Goal: Book appointment/travel/reservation

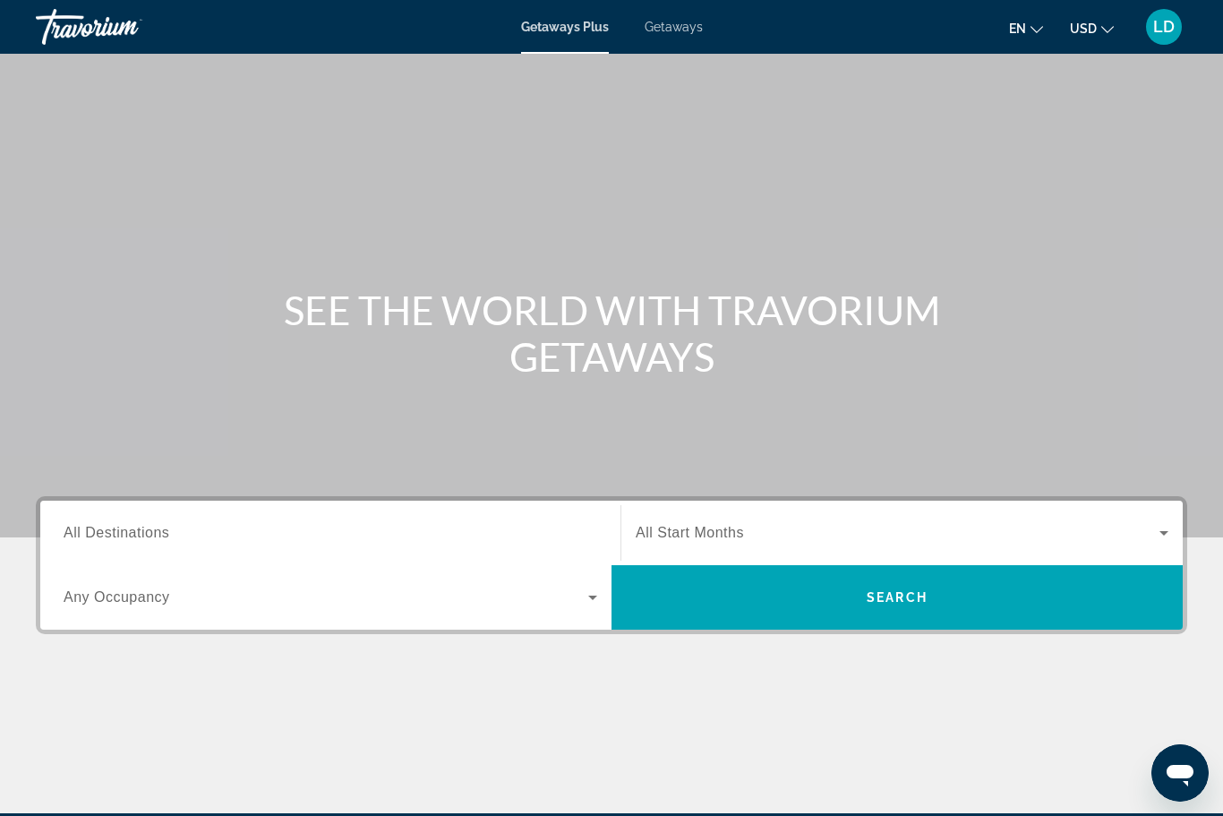
click at [662, 31] on span "Getaways" at bounding box center [674, 27] width 58 height 14
click at [146, 542] on div "Destination All Destinations" at bounding box center [331, 533] width 534 height 51
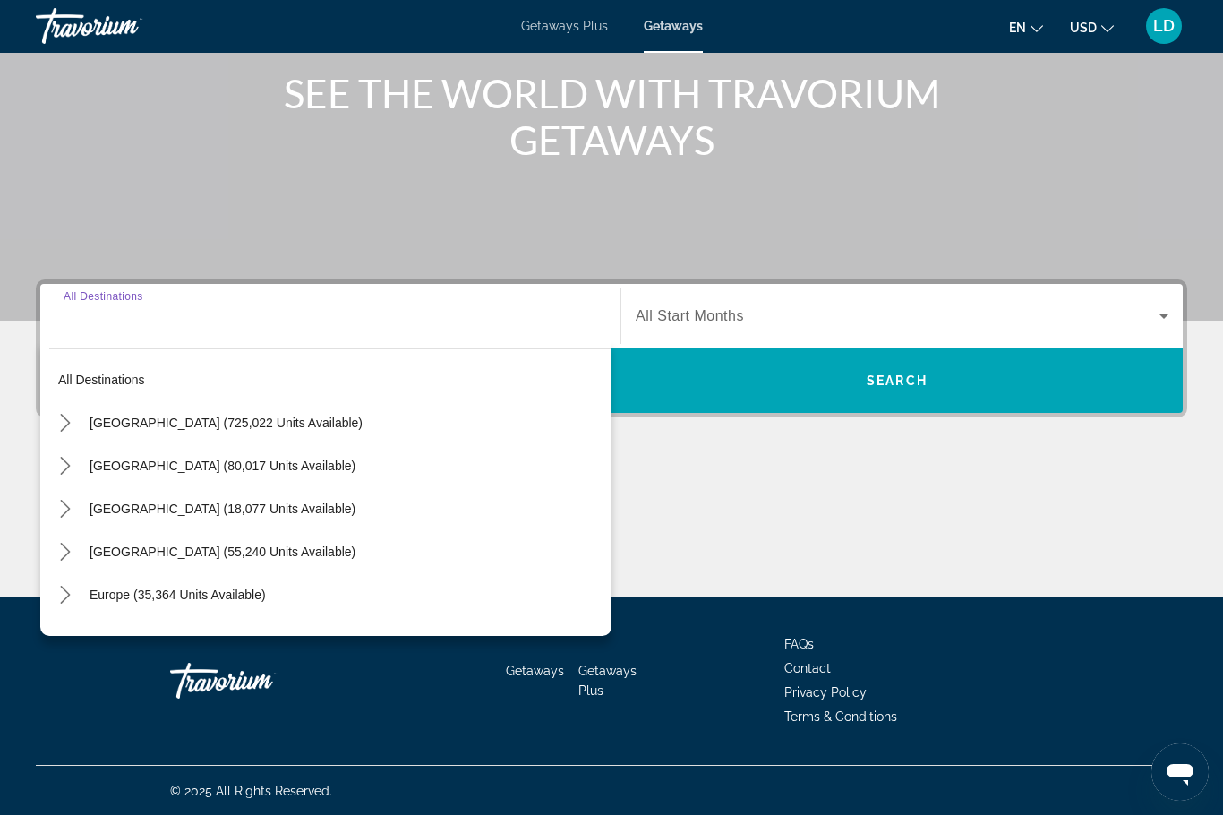
click at [67, 426] on icon "Toggle United States (725,022 units available) submenu" at bounding box center [65, 424] width 10 height 18
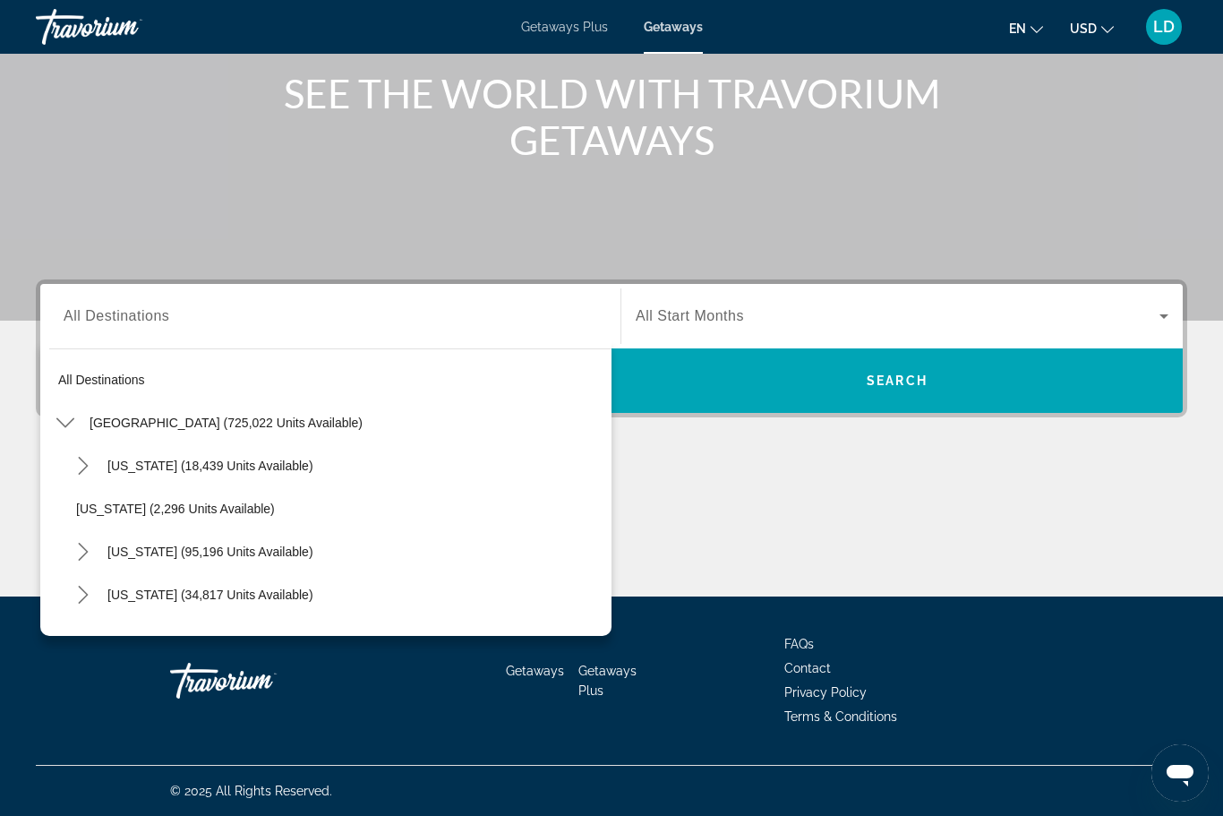
click at [66, 426] on icon "Toggle United States (725,022 units available) submenu" at bounding box center [65, 423] width 18 height 10
click at [57, 602] on icon "Toggle Europe (35,364 units available) submenu" at bounding box center [65, 595] width 18 height 18
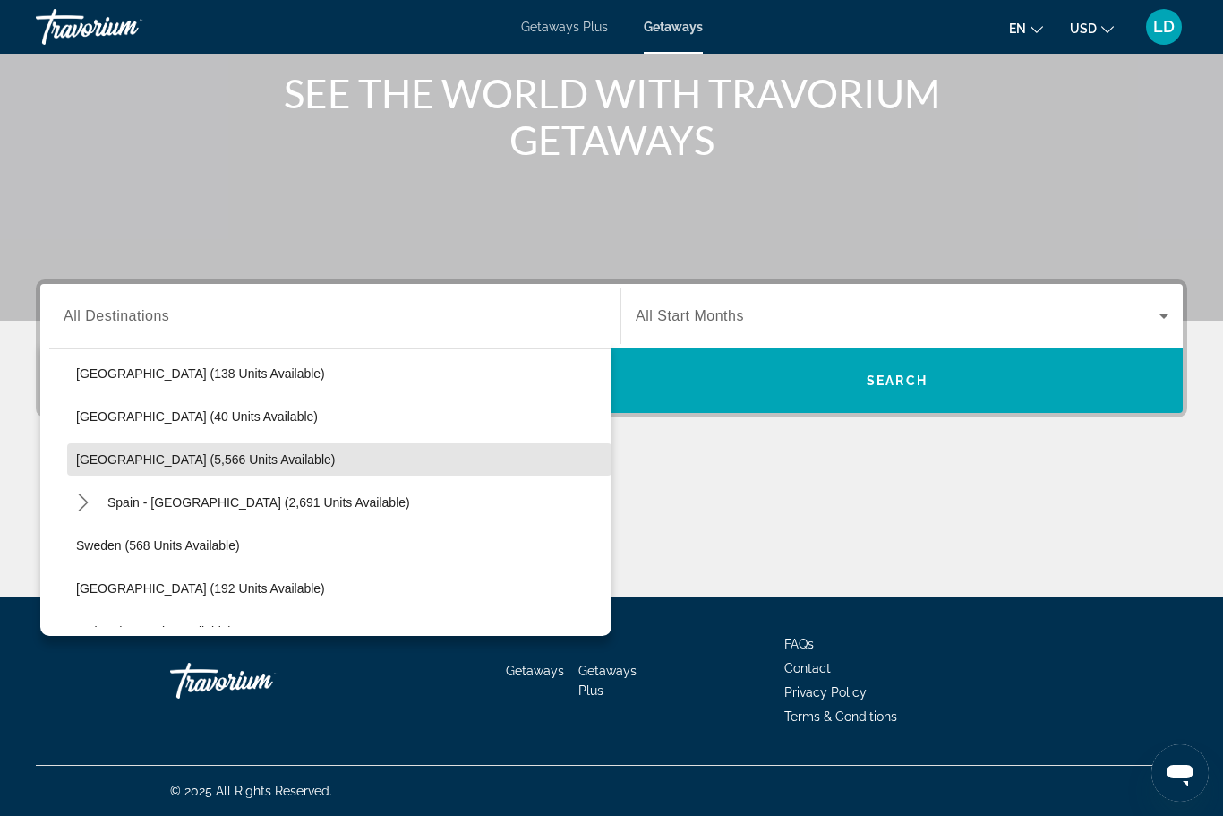
scroll to position [868, 0]
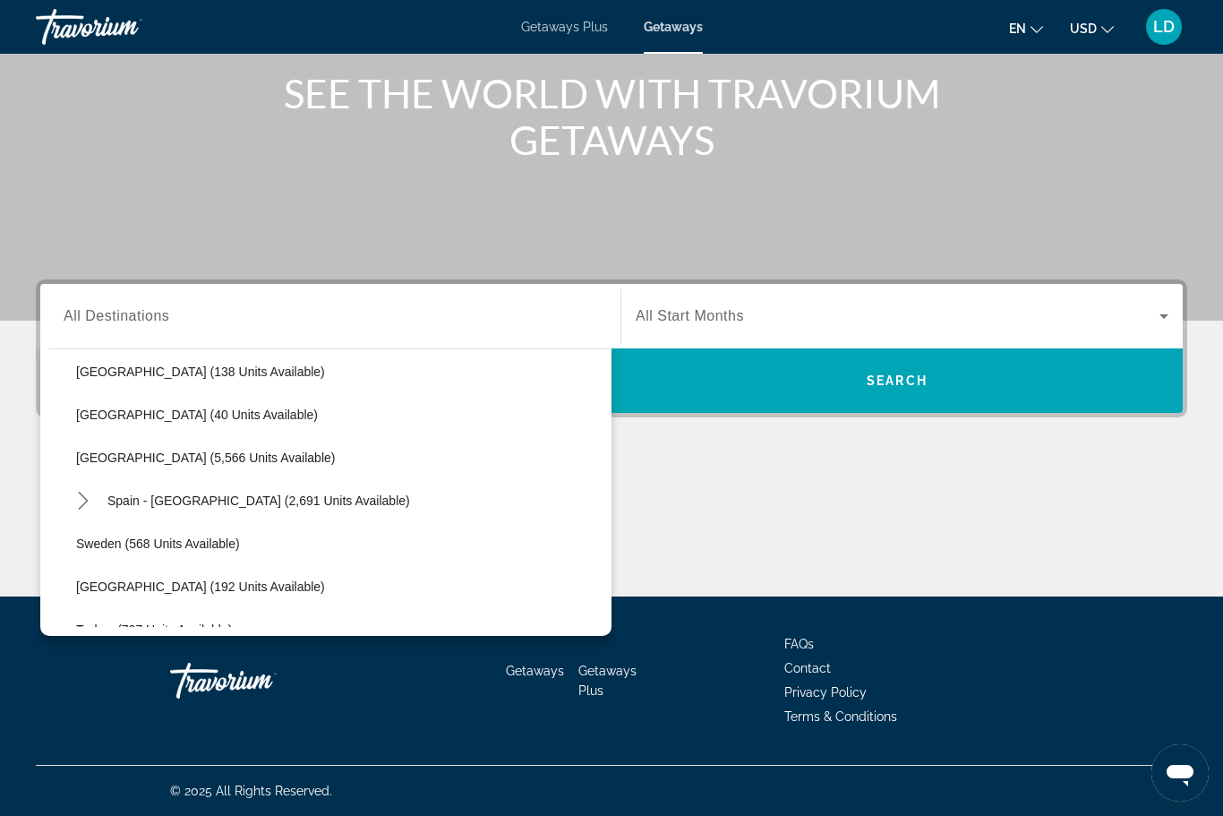
click at [152, 585] on span "[GEOGRAPHIC_DATA] (192 units available)" at bounding box center [200, 586] width 249 height 14
type input "**********"
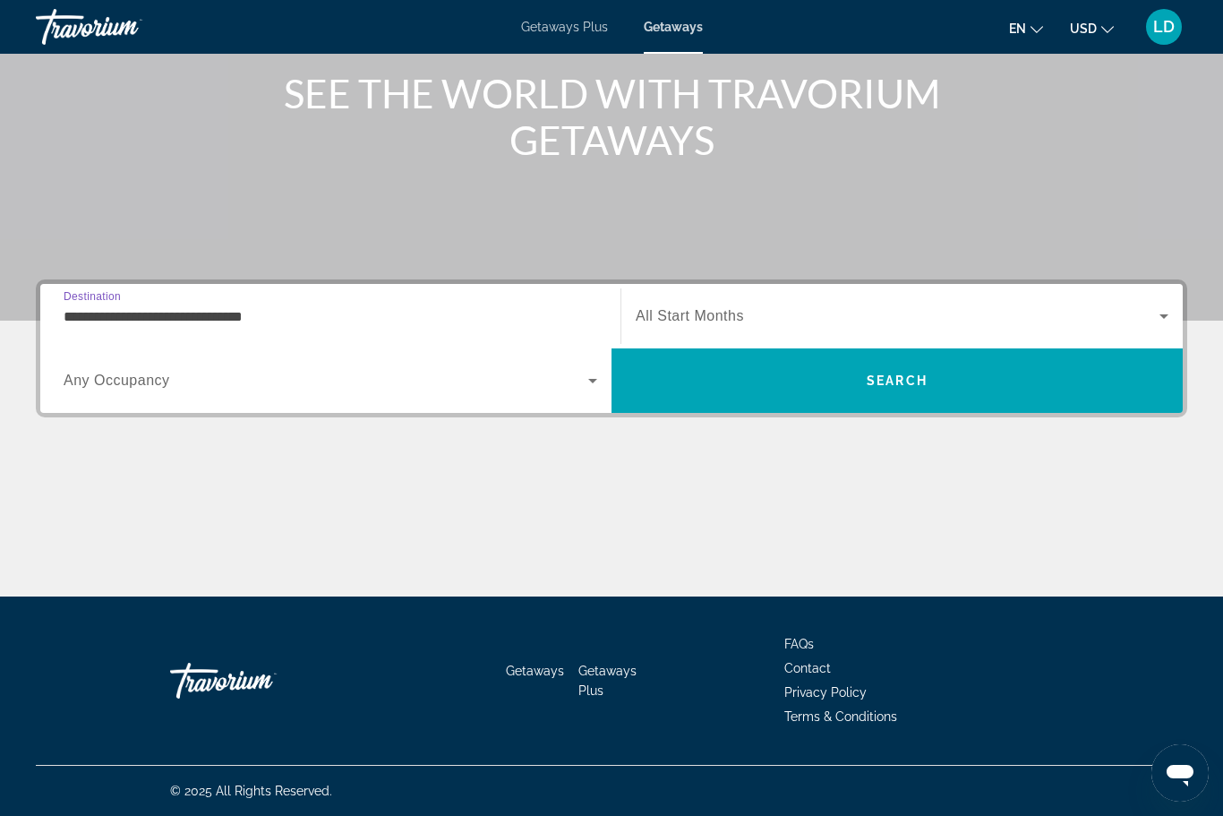
click at [1025, 324] on span "Search widget" at bounding box center [898, 315] width 524 height 21
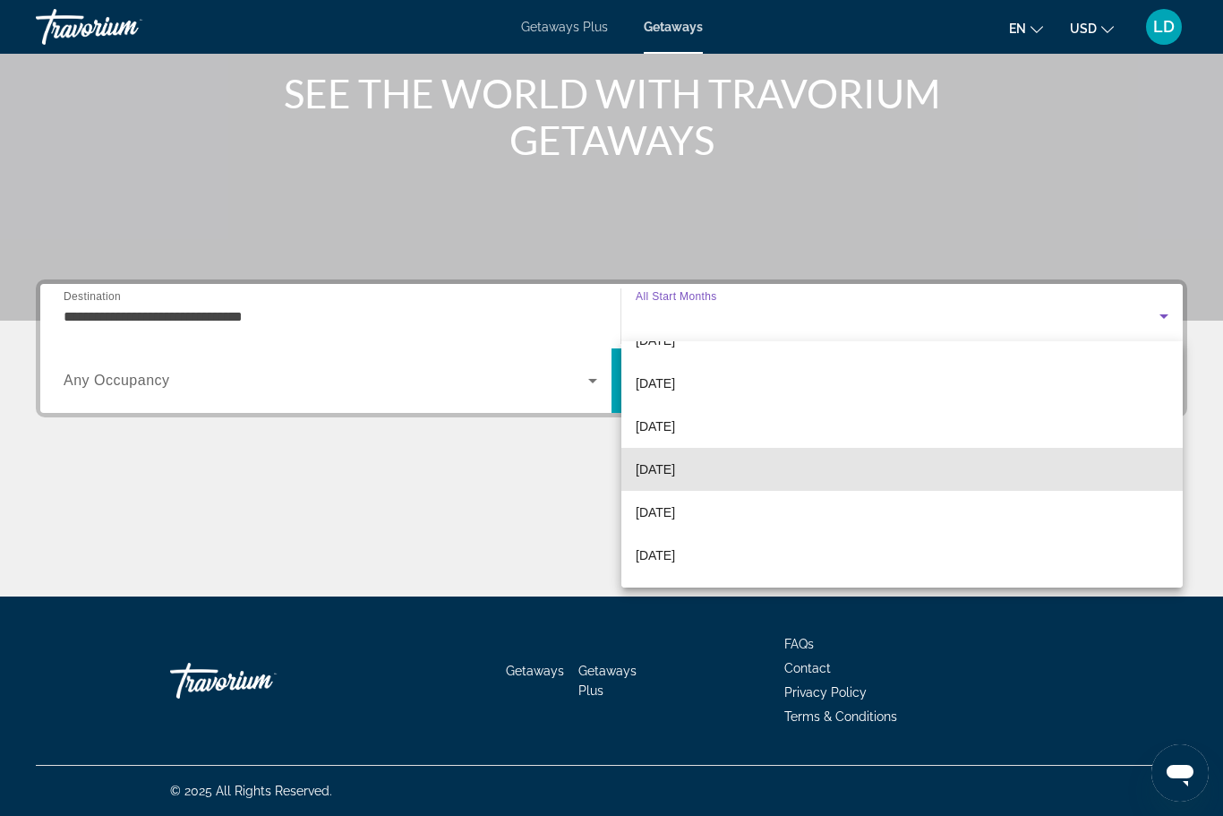
scroll to position [305, 0]
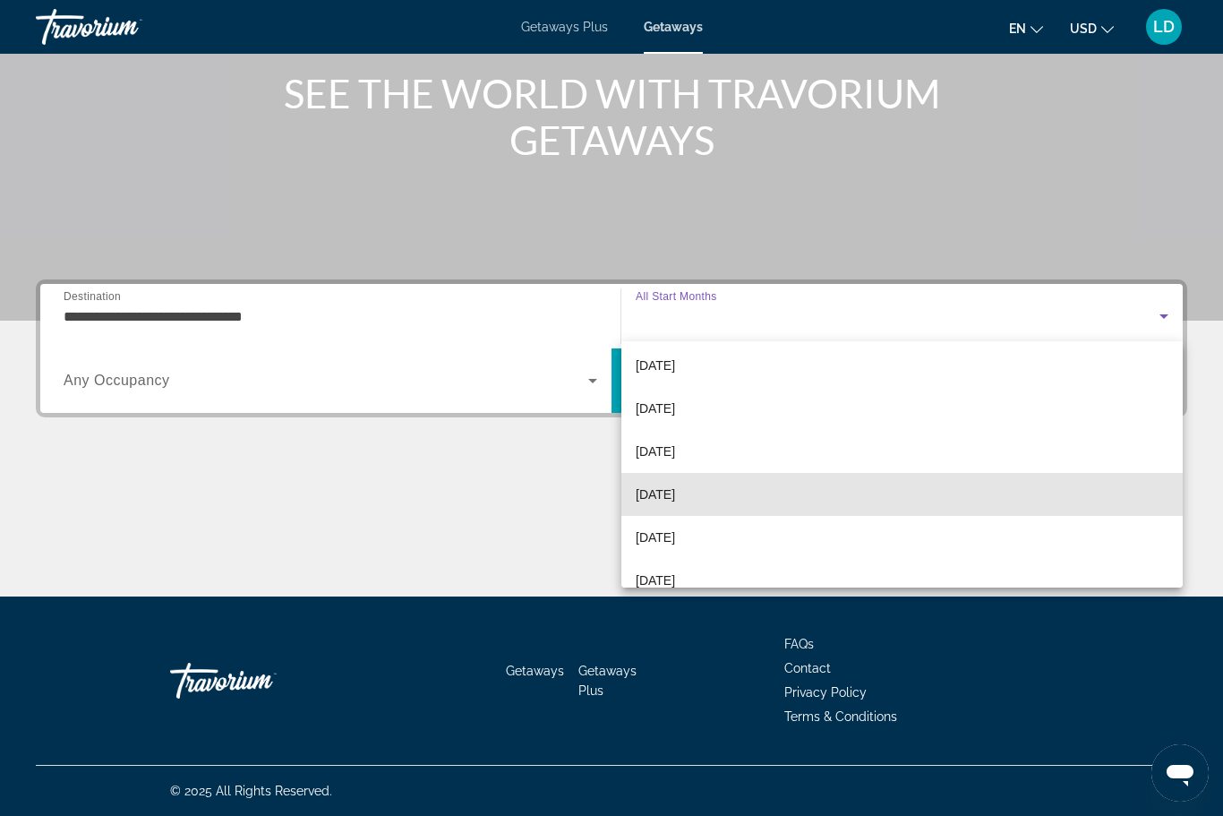
click at [663, 500] on span "[DATE]" at bounding box center [655, 494] width 39 height 21
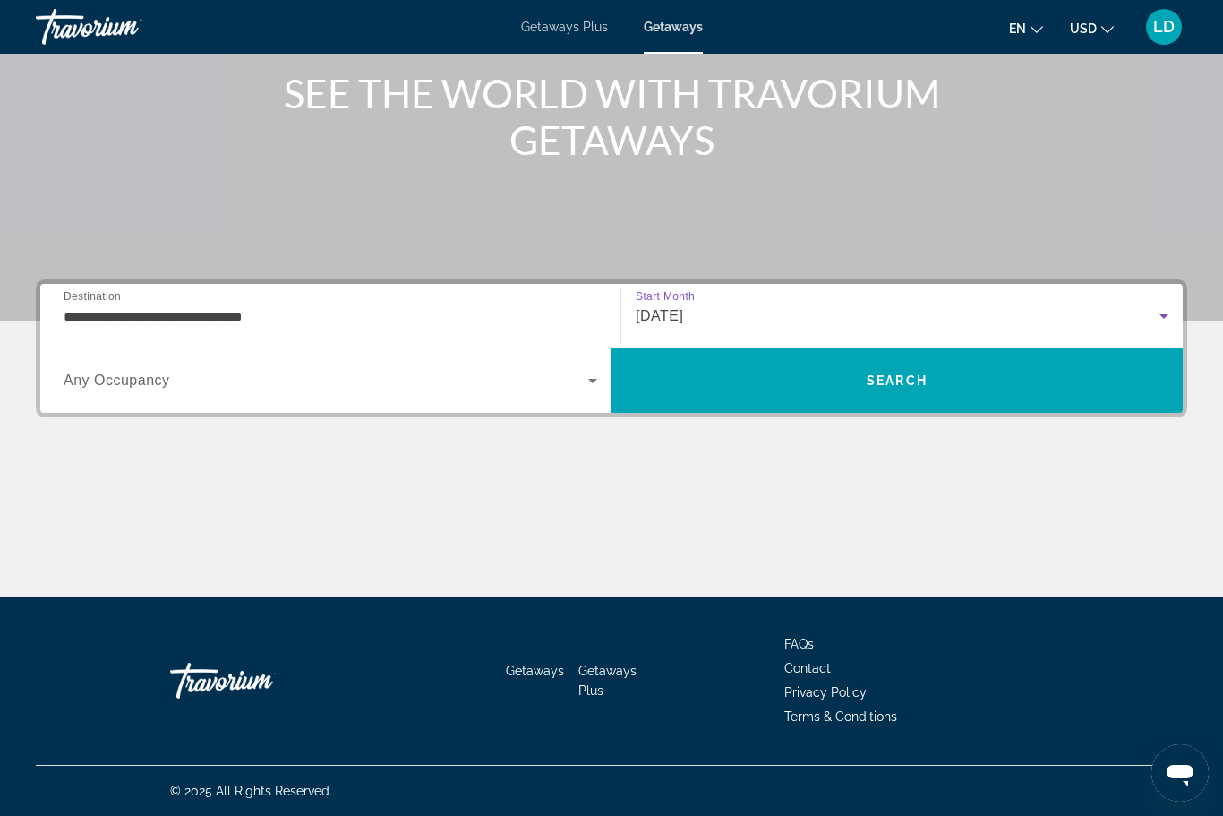
click at [579, 389] on span "Search widget" at bounding box center [326, 380] width 525 height 21
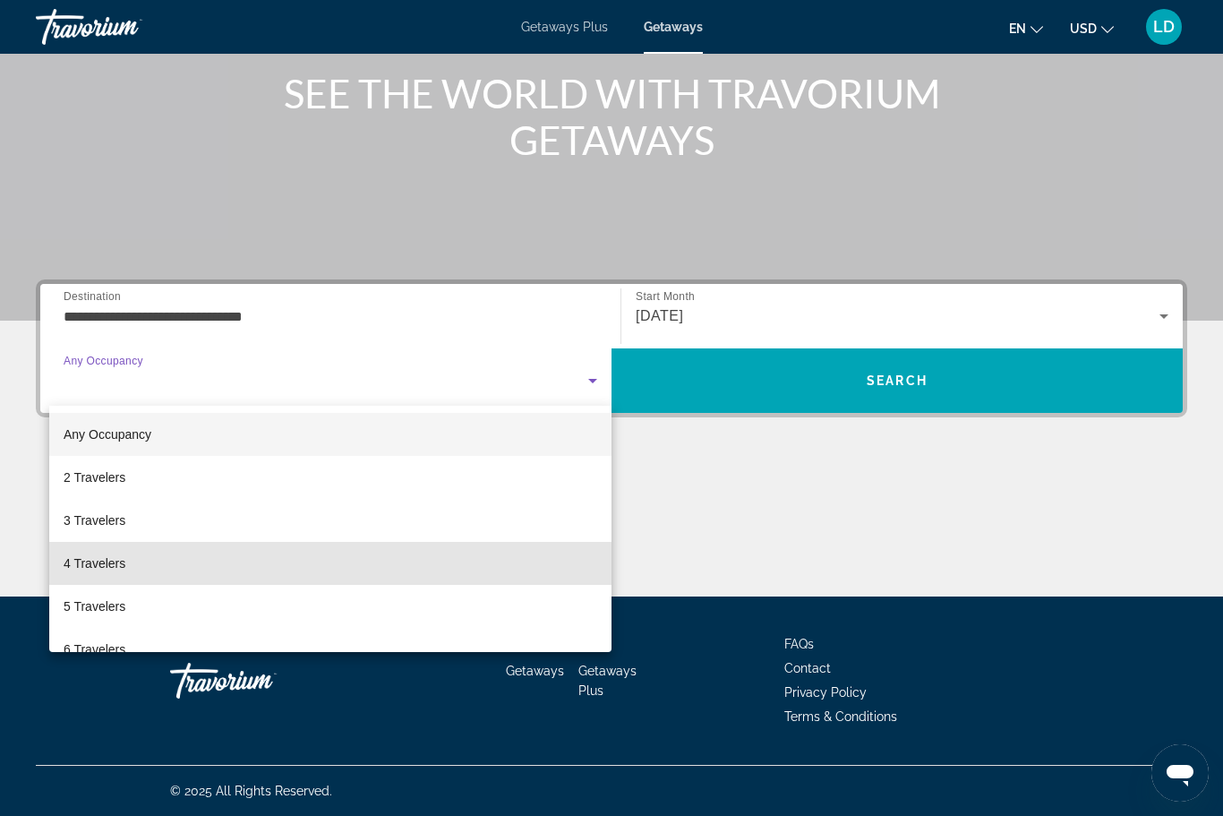
click at [76, 568] on span "4 Travelers" at bounding box center [95, 562] width 62 height 21
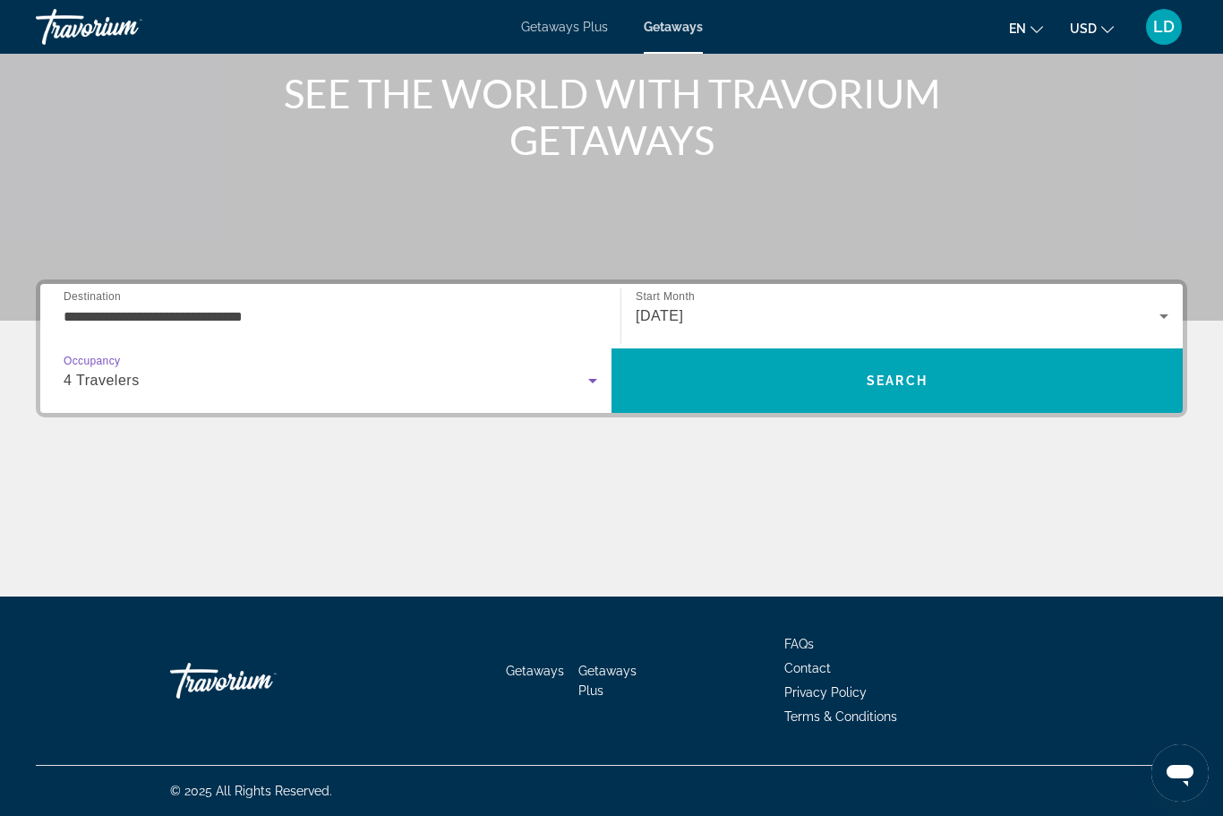
click at [752, 372] on span "Search" at bounding box center [897, 380] width 571 height 43
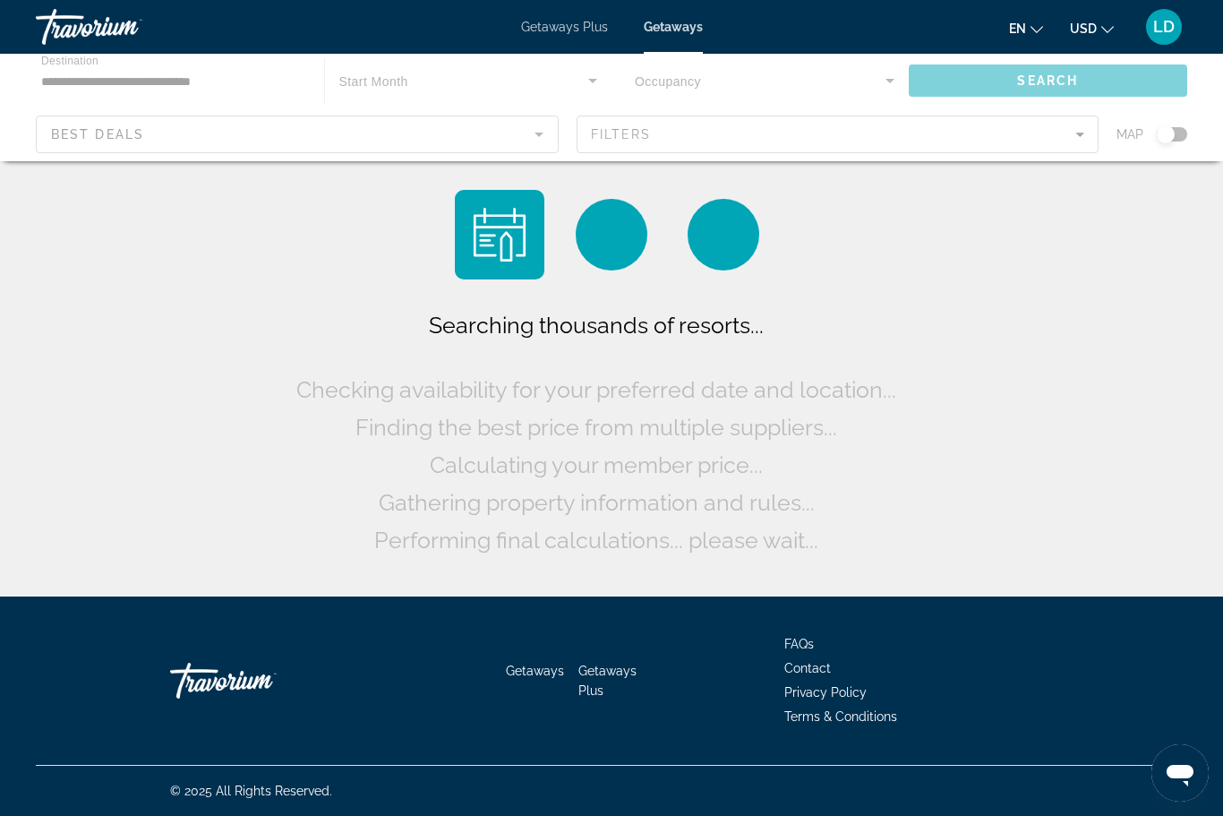
scroll to position [59, 0]
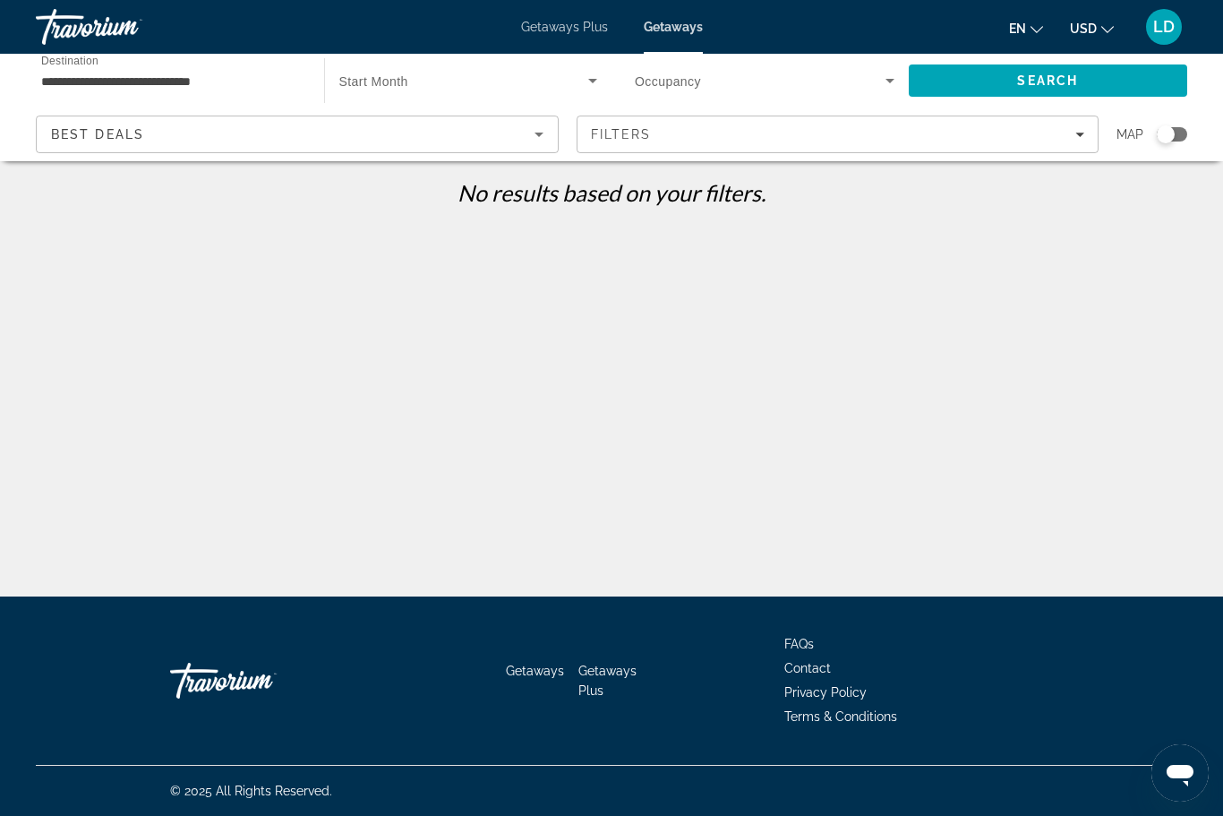
click at [581, 89] on span "Search widget" at bounding box center [464, 80] width 250 height 21
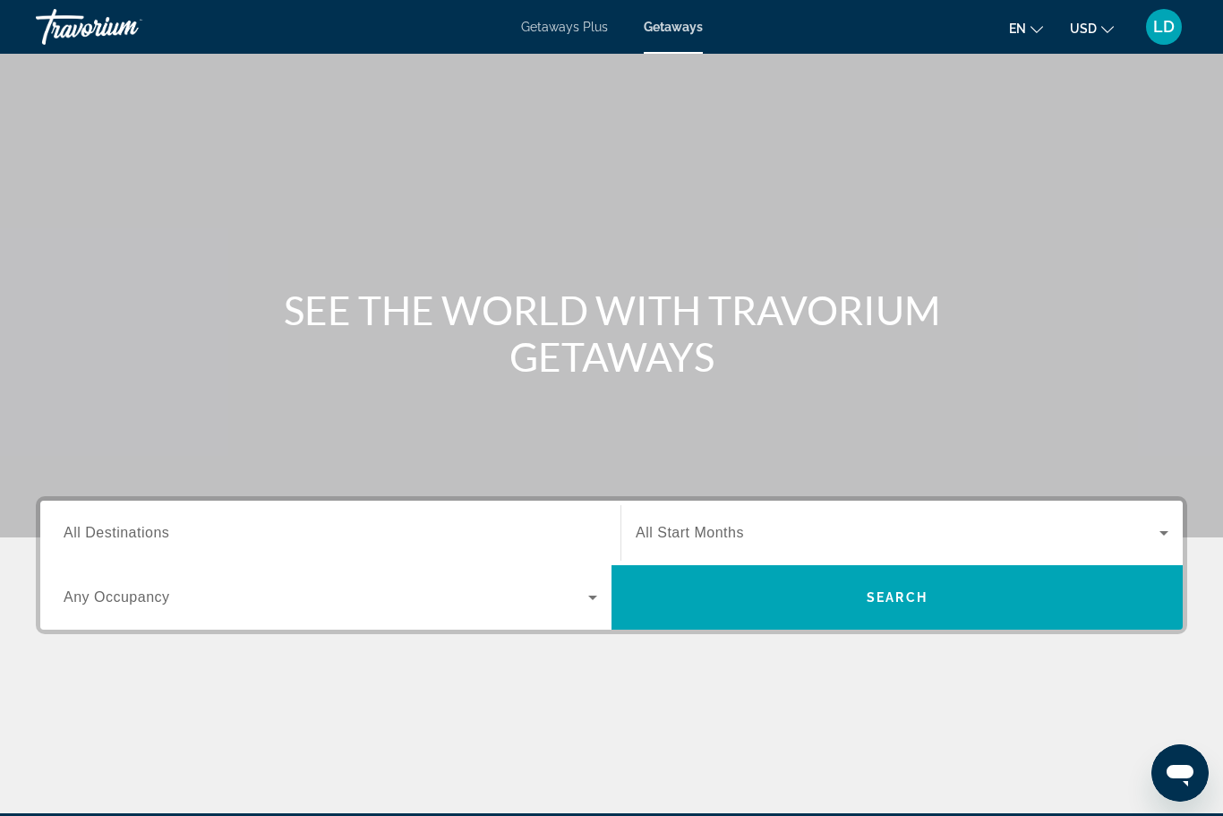
click at [550, 29] on span "Getaways Plus" at bounding box center [564, 27] width 87 height 14
click at [126, 534] on span "All Destinations" at bounding box center [117, 532] width 106 height 15
click at [126, 534] on input "Destination All Destinations" at bounding box center [331, 533] width 534 height 21
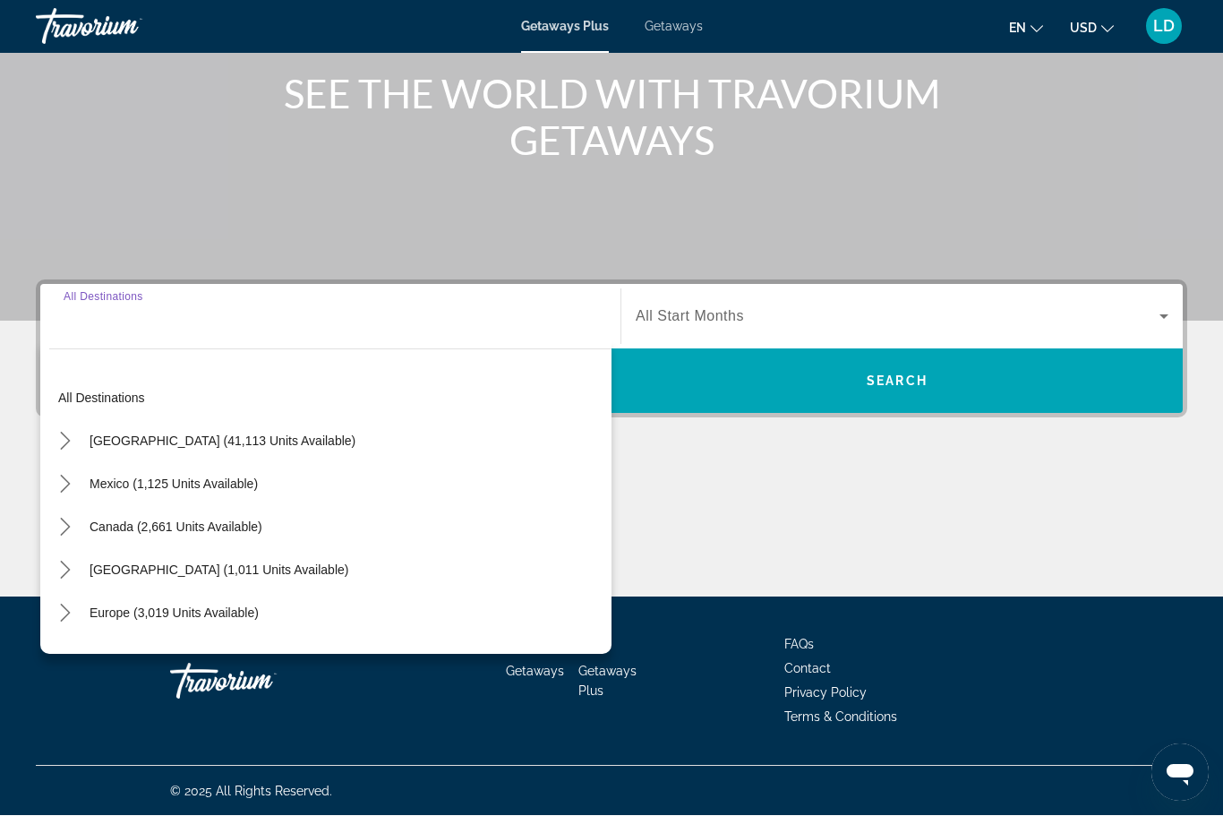
scroll to position [217, 0]
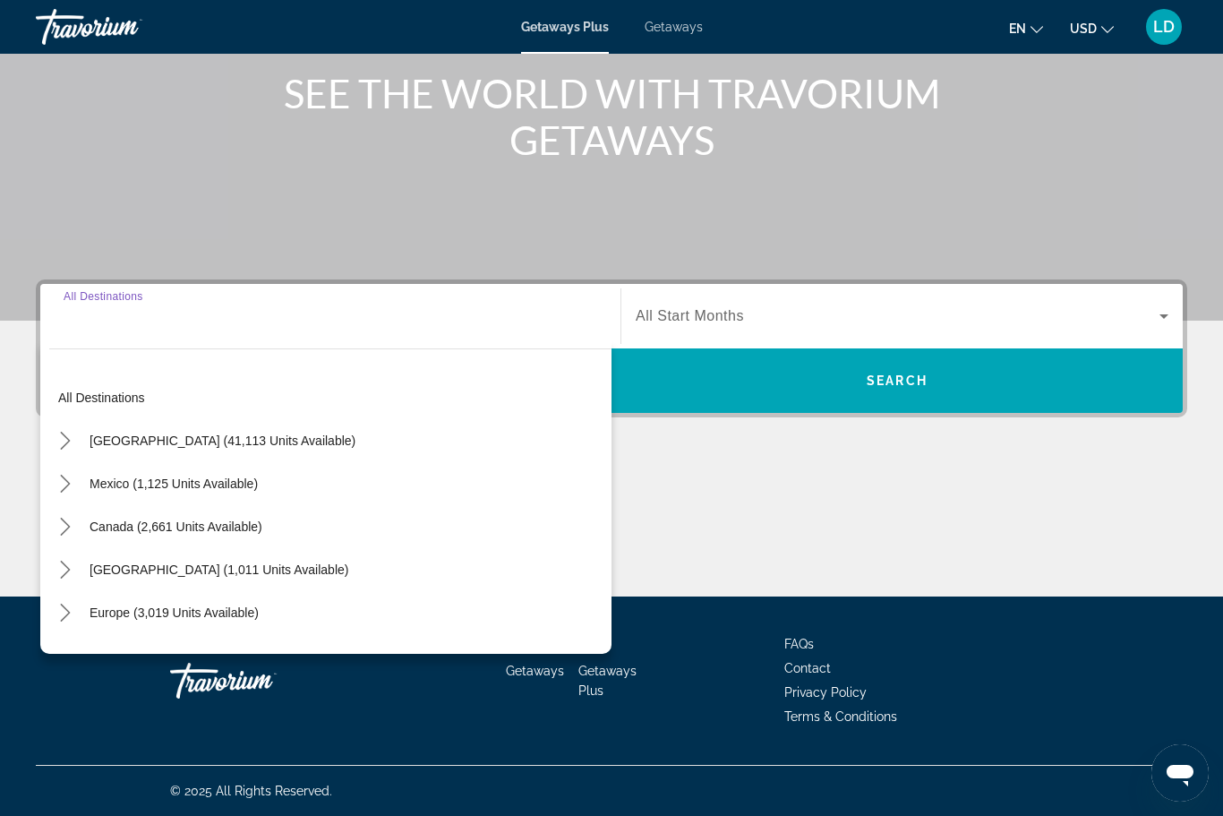
click at [51, 617] on mat-icon "Toggle Europe (3,019 units available) submenu" at bounding box center [64, 612] width 31 height 31
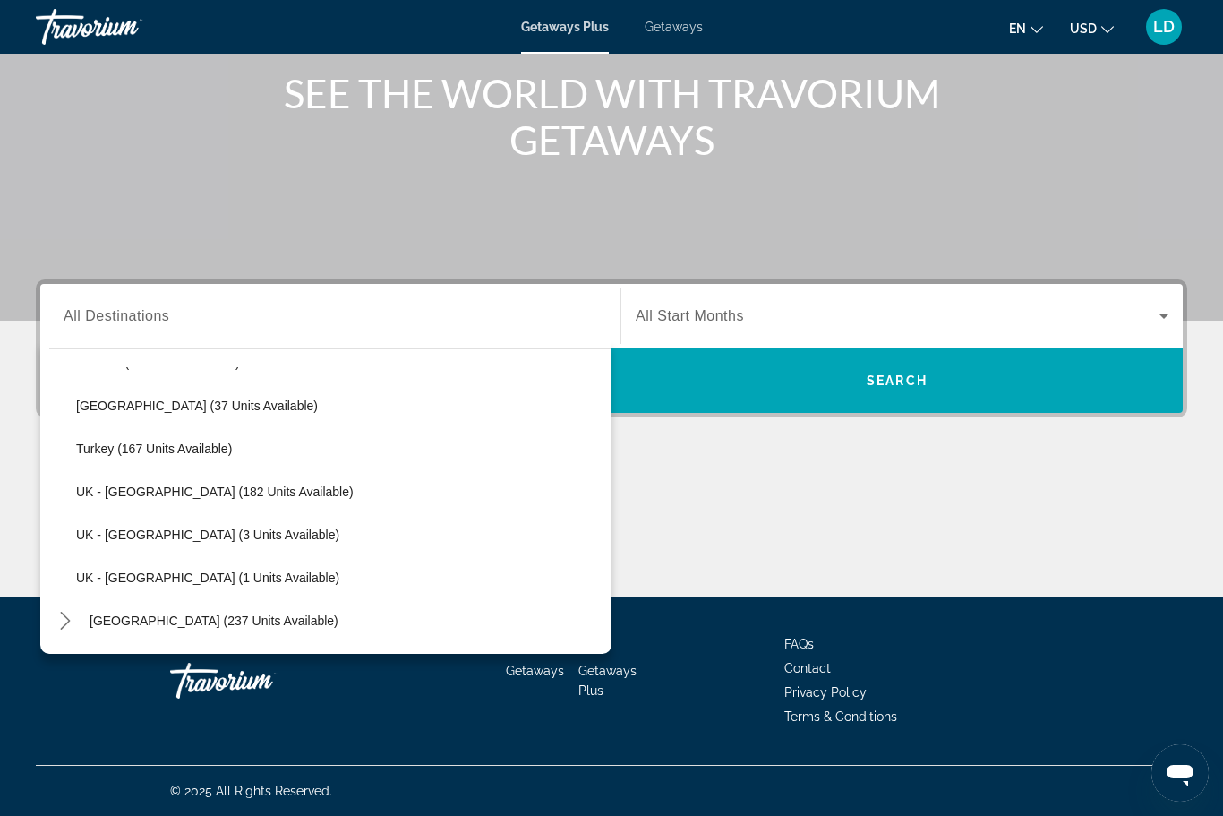
scroll to position [938, 0]
click at [116, 409] on span "[GEOGRAPHIC_DATA] (37 units available)" at bounding box center [197, 405] width 242 height 14
type input "**********"
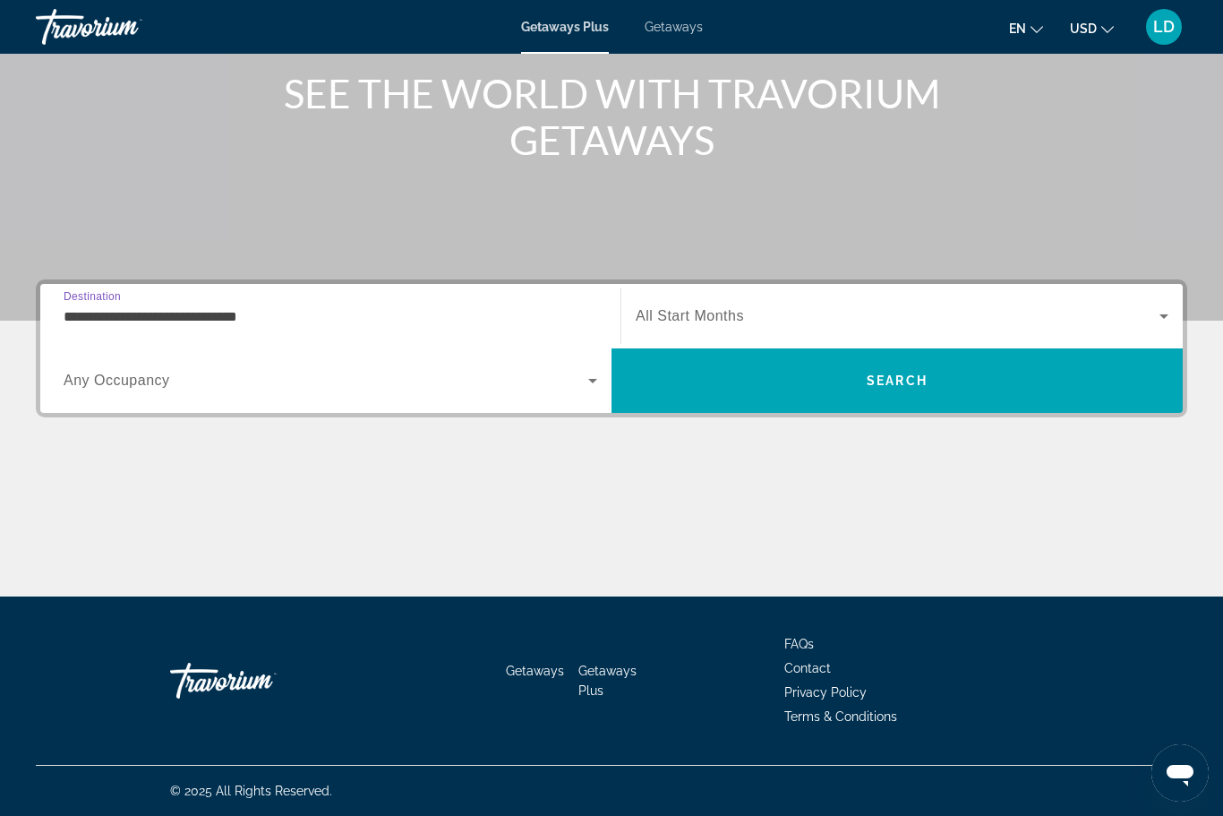
click at [1143, 325] on span "Search widget" at bounding box center [898, 315] width 524 height 21
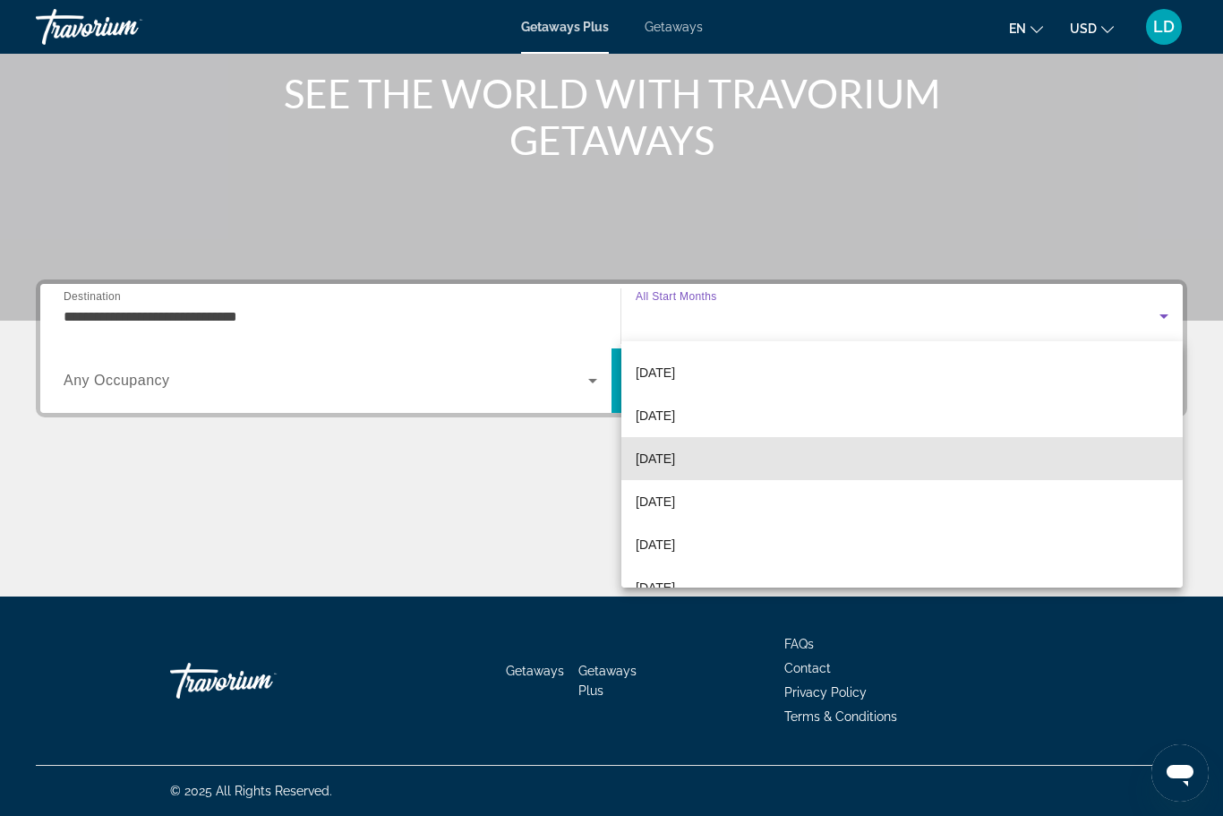
scroll to position [307, 0]
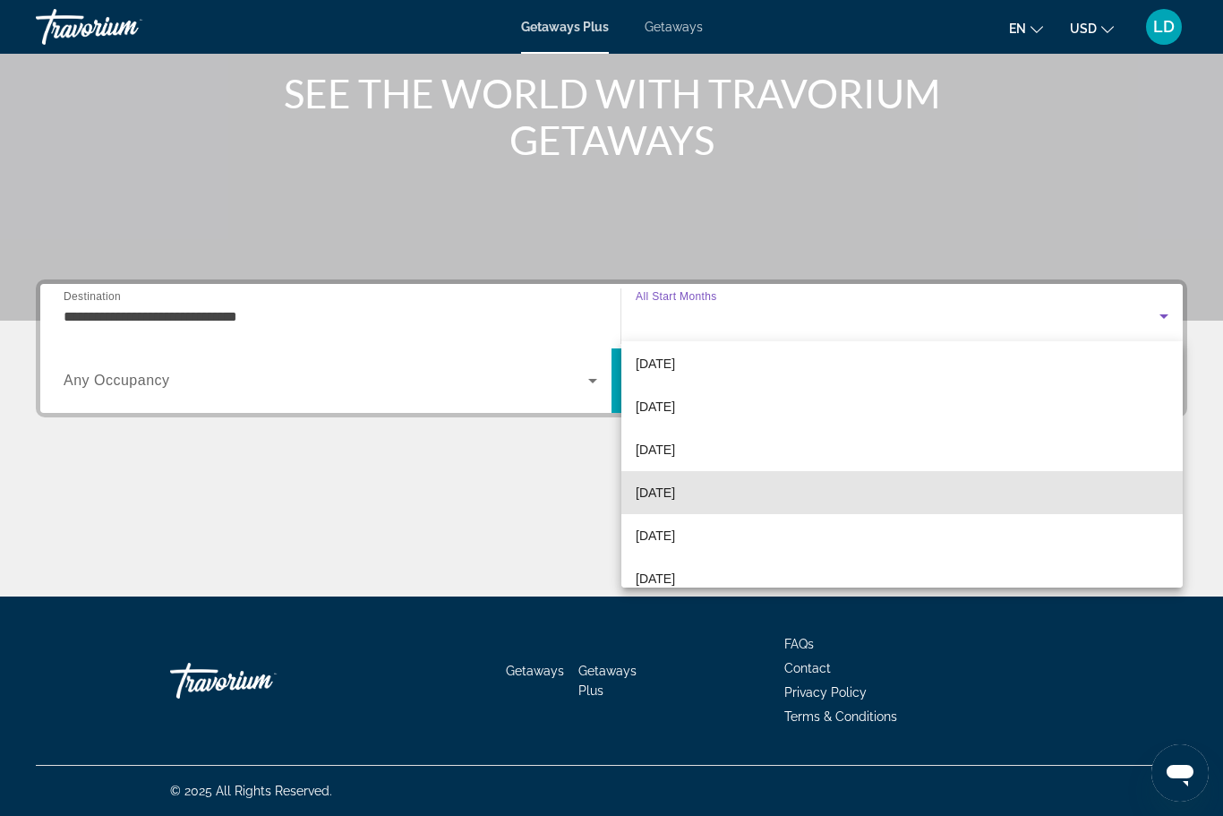
click at [659, 496] on span "[DATE]" at bounding box center [655, 492] width 39 height 21
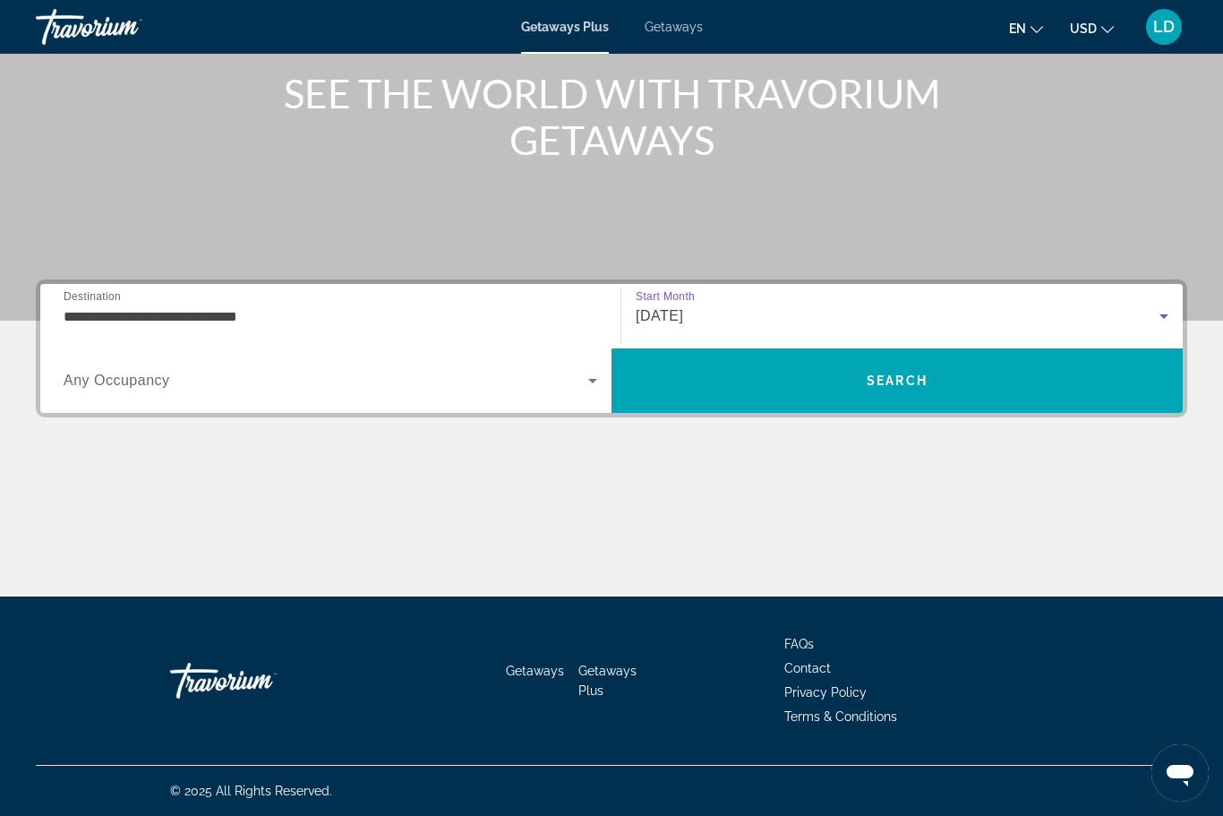
click at [561, 385] on span "Search widget" at bounding box center [326, 380] width 525 height 21
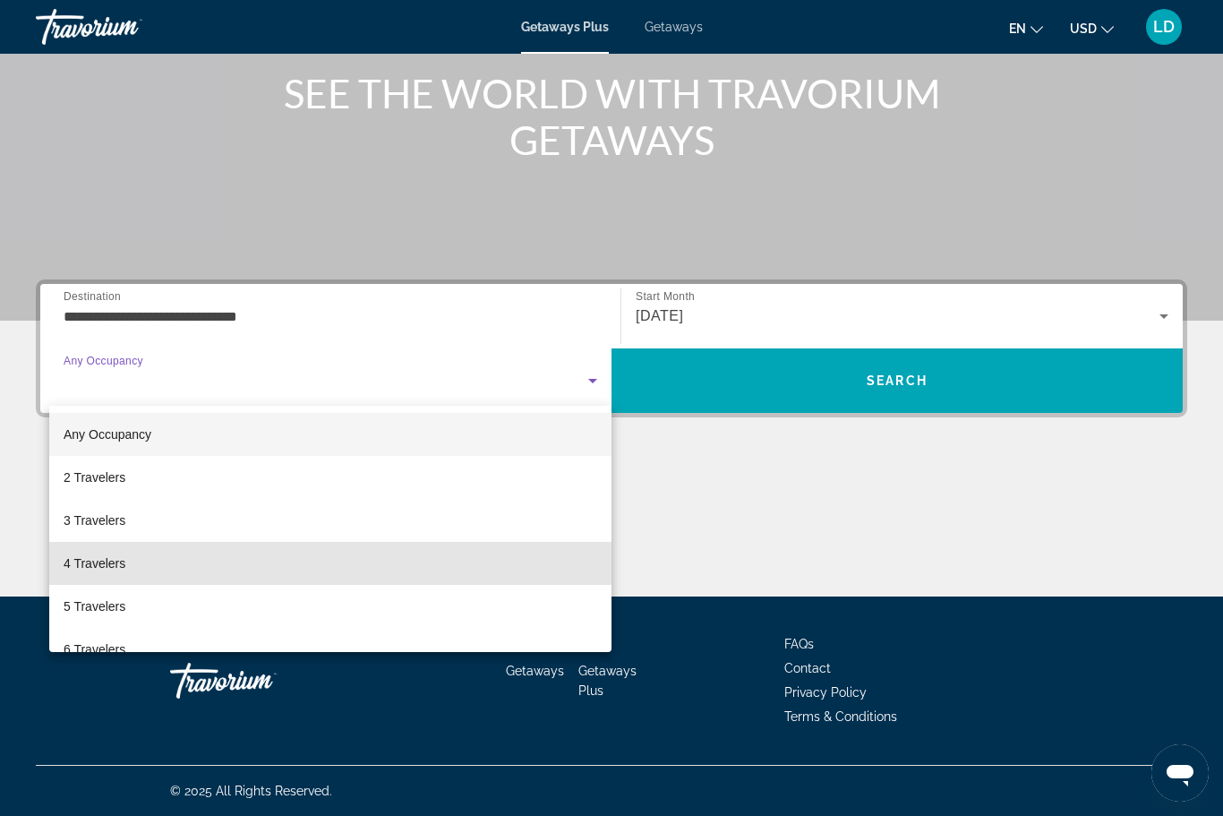
click at [81, 563] on span "4 Travelers" at bounding box center [95, 562] width 62 height 21
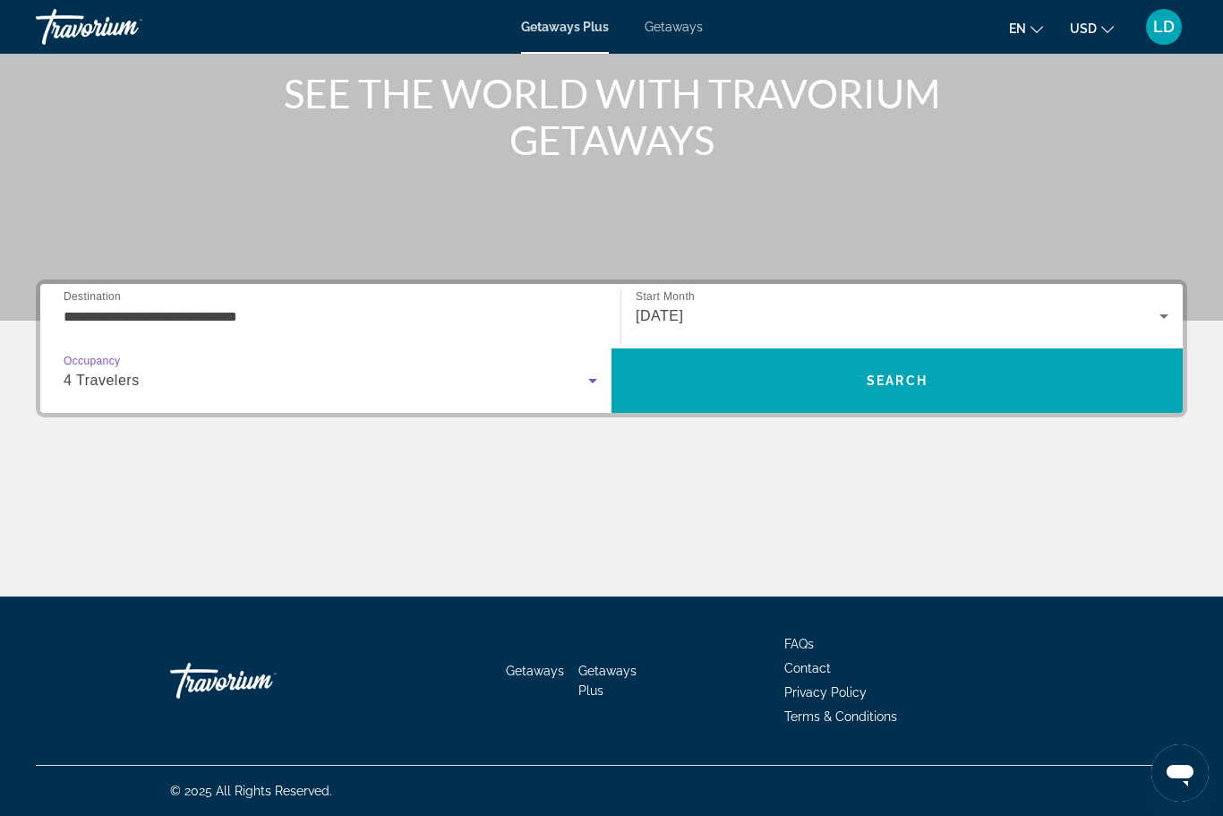
click at [792, 385] on span "Search" at bounding box center [897, 380] width 571 height 43
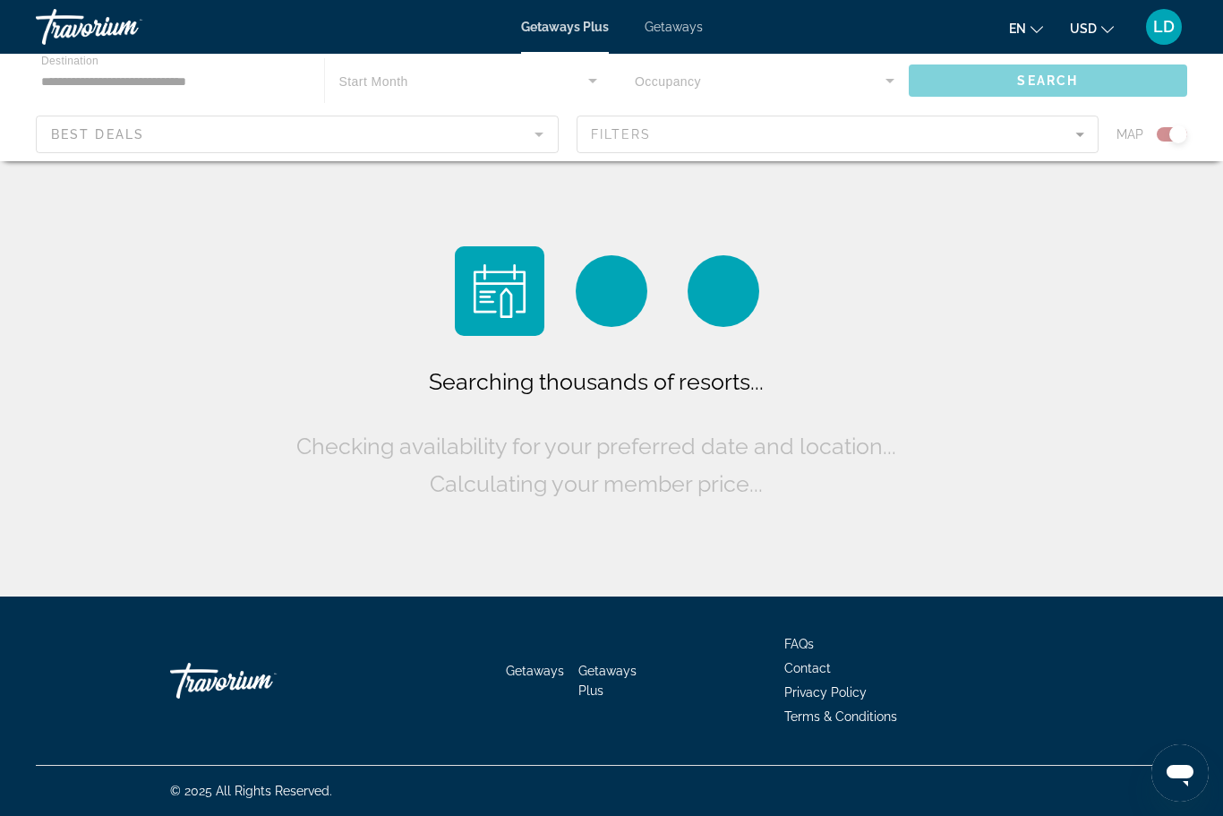
scroll to position [59, 0]
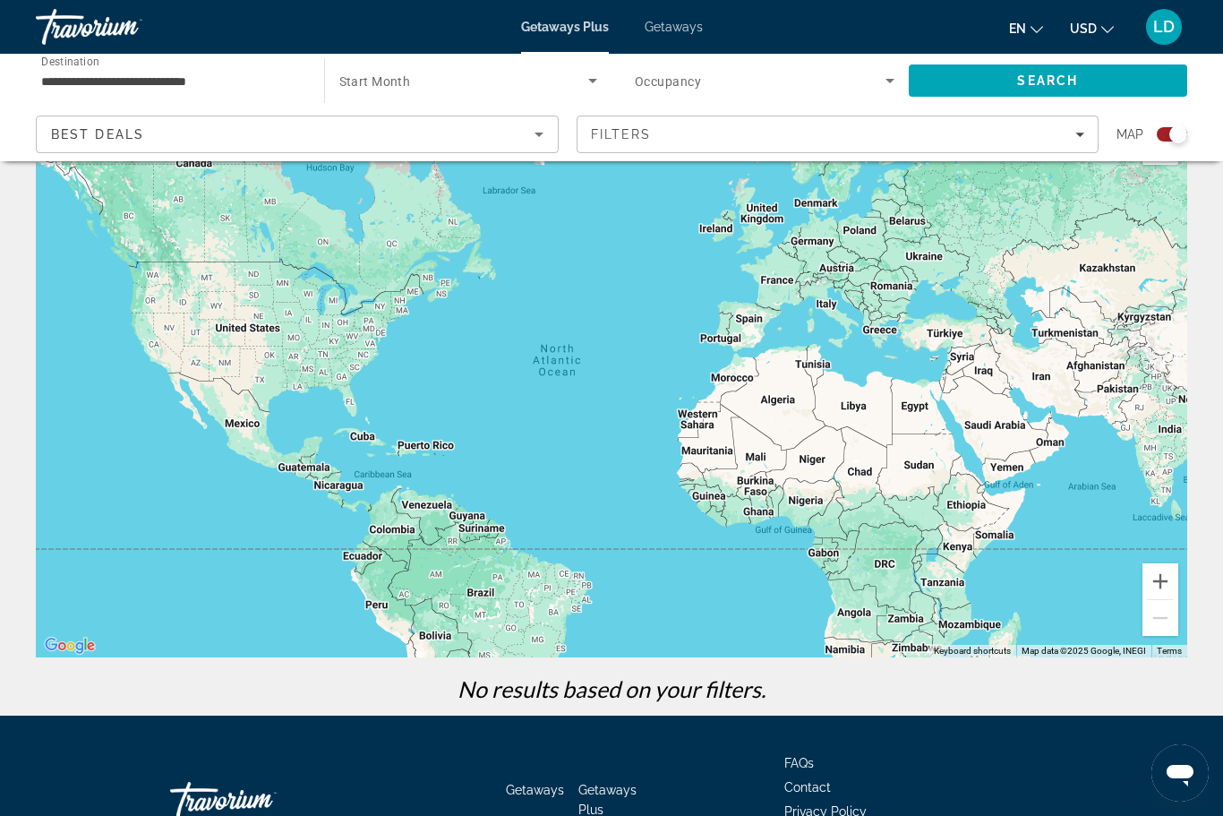
click at [662, 33] on span "Getaways" at bounding box center [674, 27] width 58 height 14
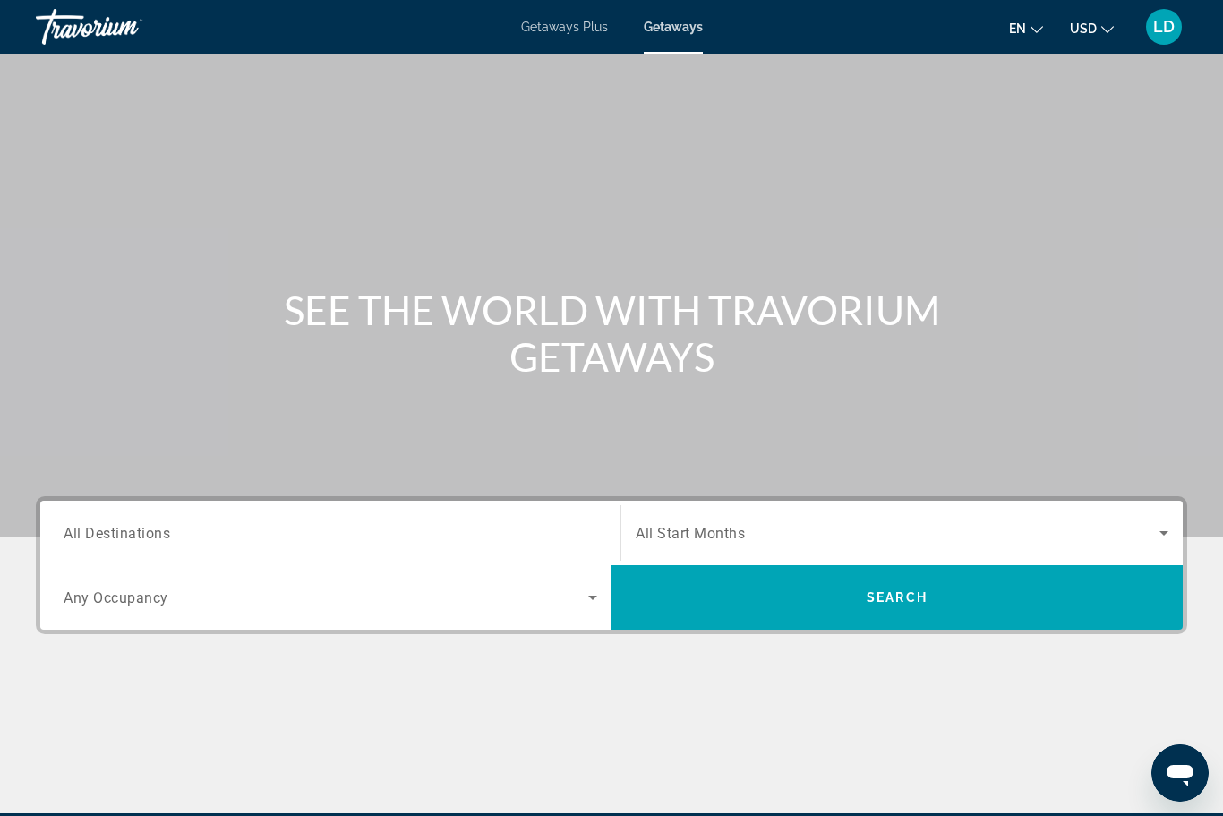
click at [111, 542] on div "Destination All Destinations" at bounding box center [331, 533] width 534 height 51
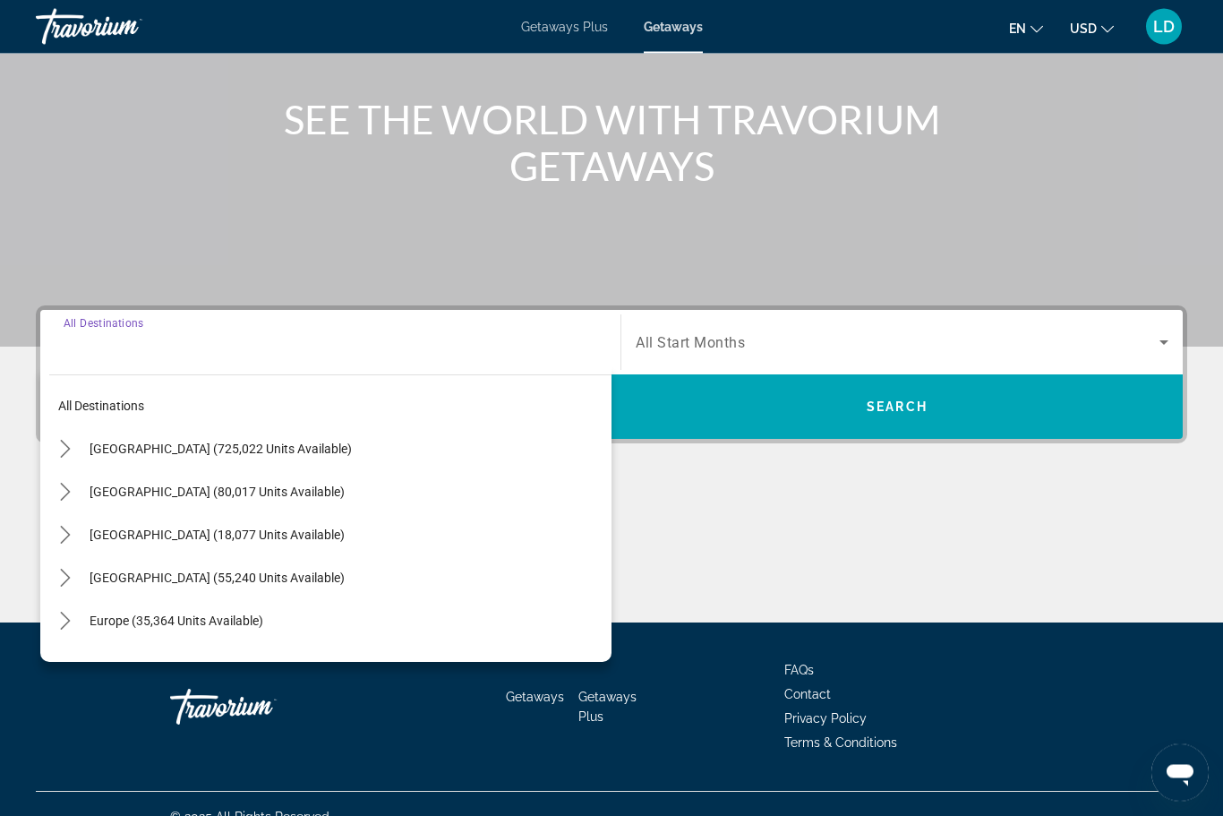
scroll to position [216, 0]
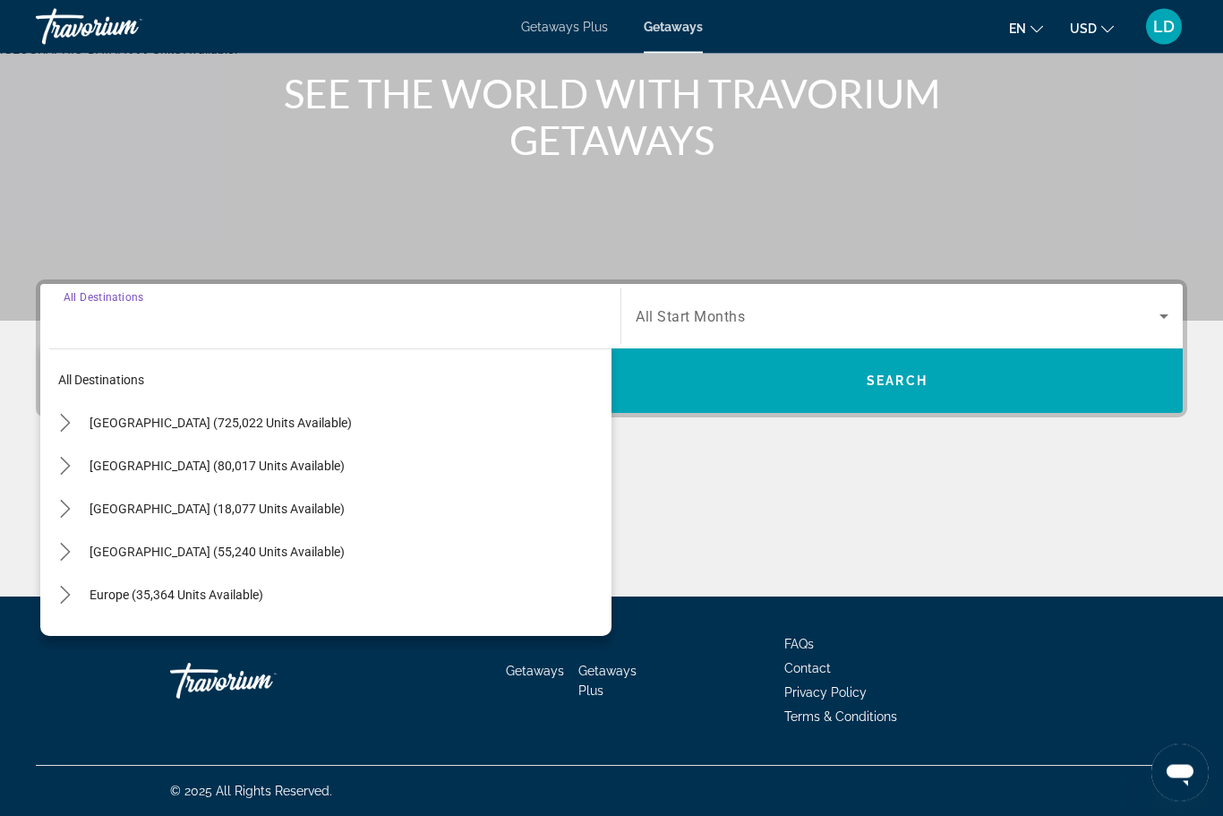
click at [59, 595] on icon "Toggle Europe (35,364 units available) submenu" at bounding box center [65, 595] width 18 height 18
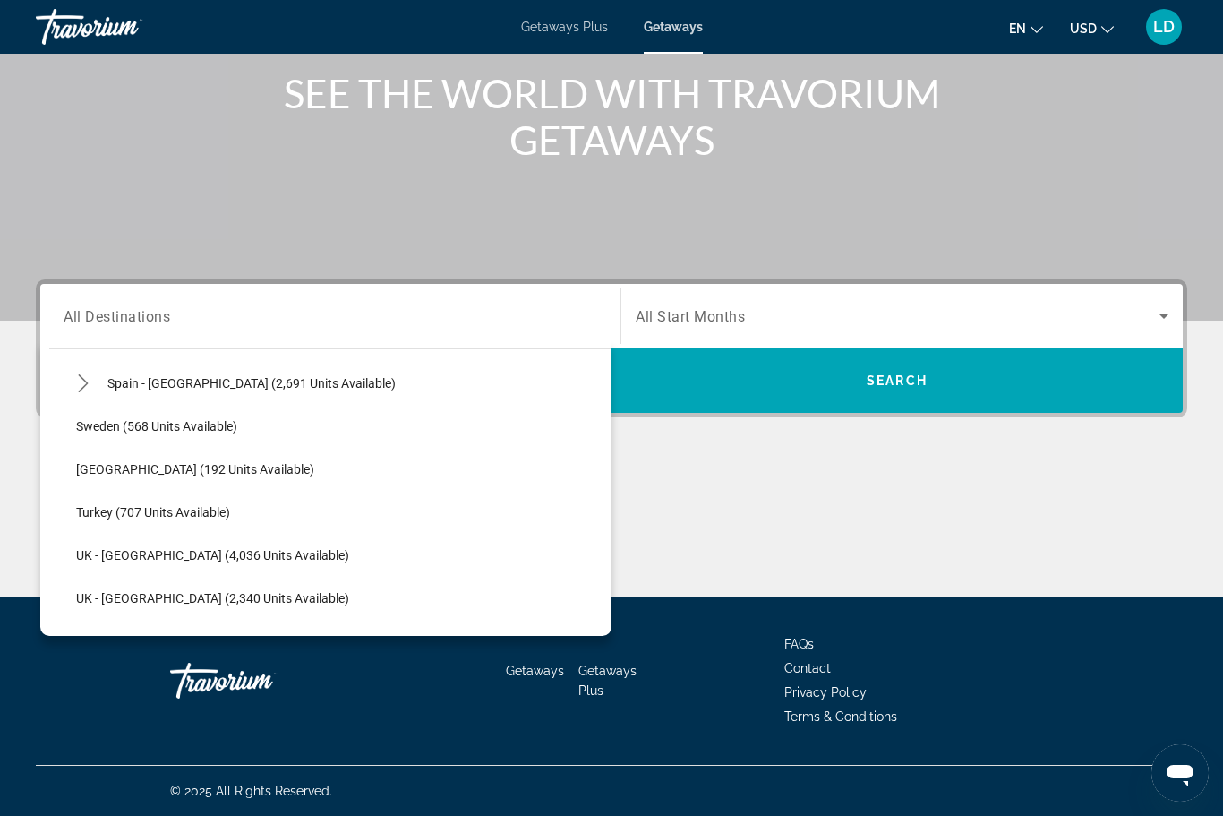
scroll to position [987, 0]
click at [163, 467] on span "[GEOGRAPHIC_DATA] (192 units available)" at bounding box center [195, 467] width 238 height 14
type input "**********"
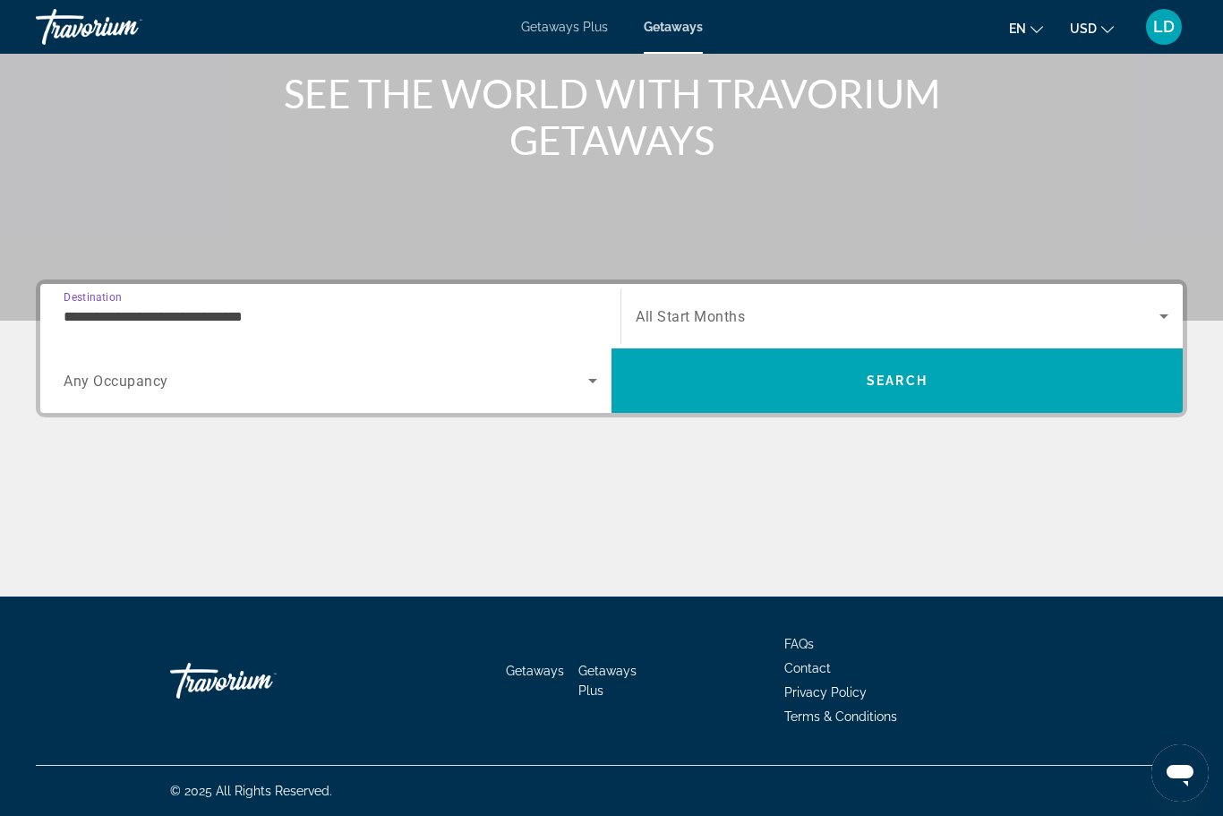
click at [770, 319] on span "Search widget" at bounding box center [898, 315] width 524 height 21
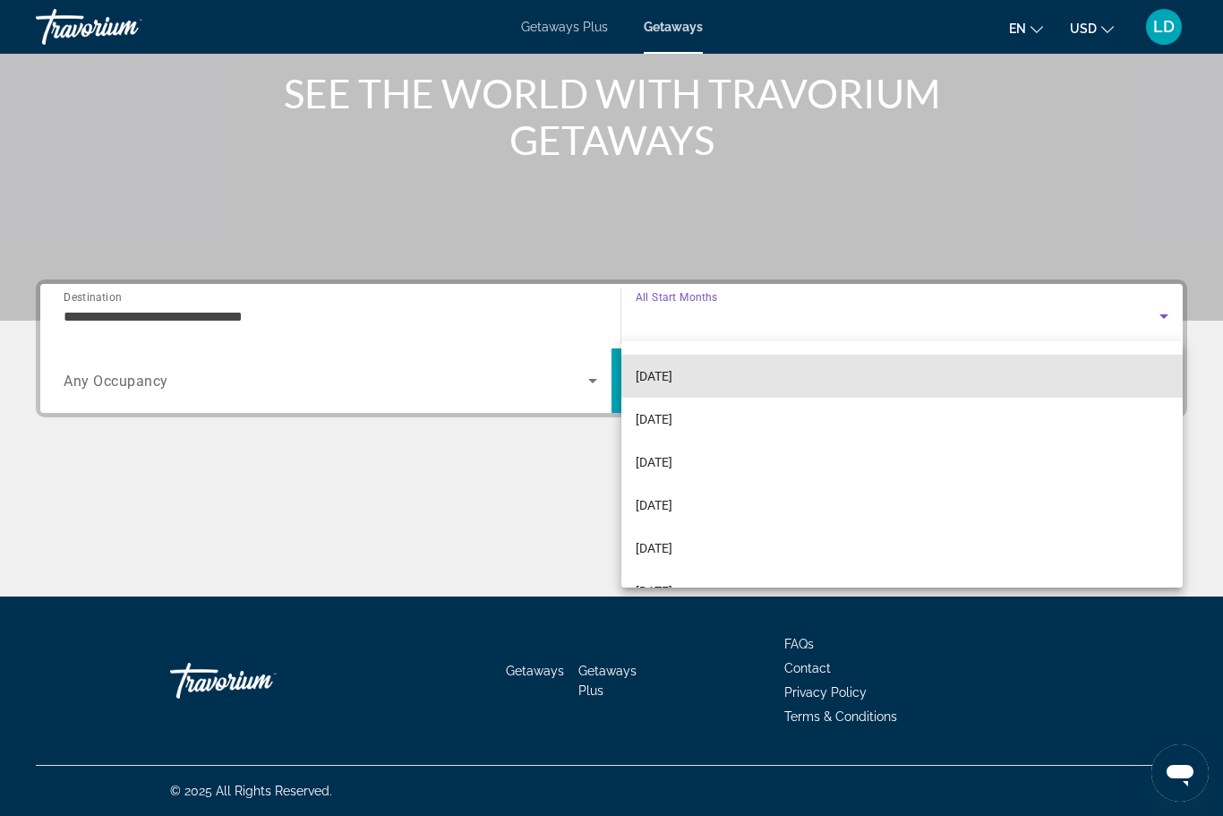
scroll to position [133, 0]
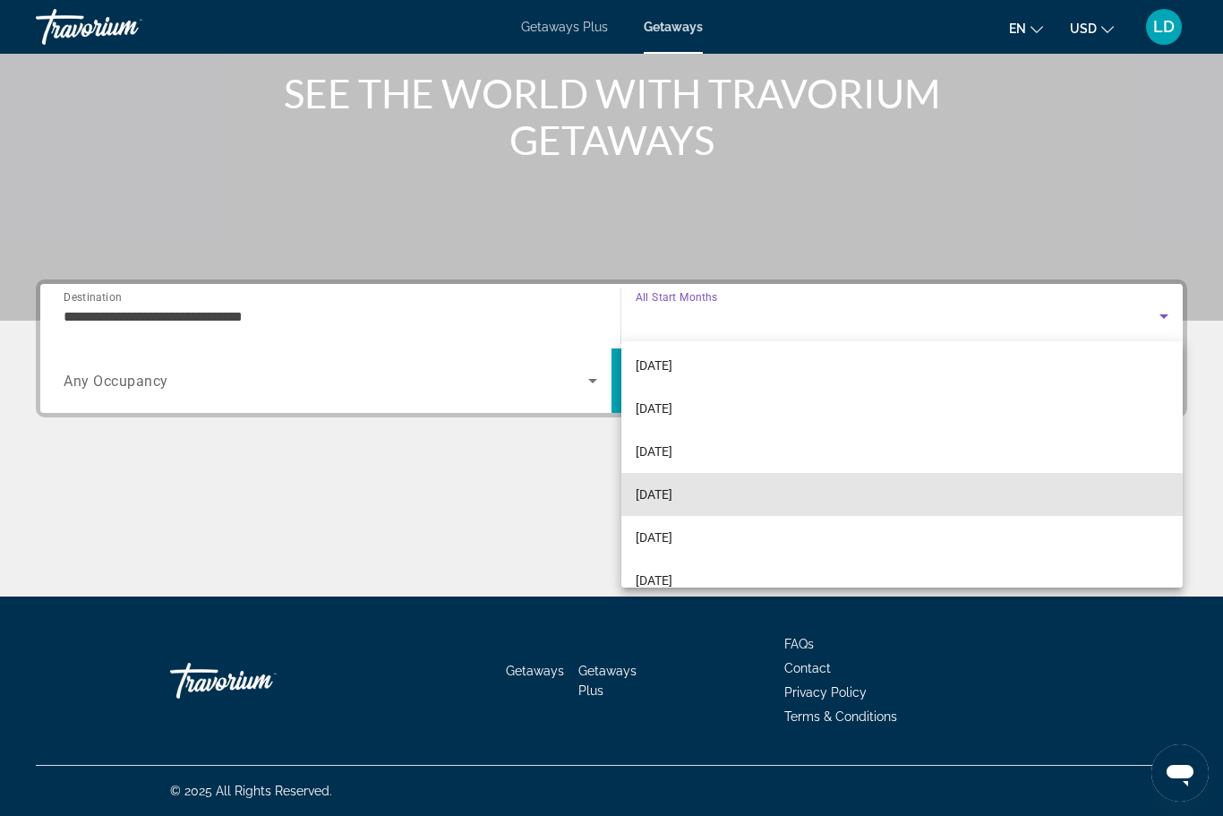
click at [669, 504] on span "[DATE]" at bounding box center [654, 494] width 37 height 21
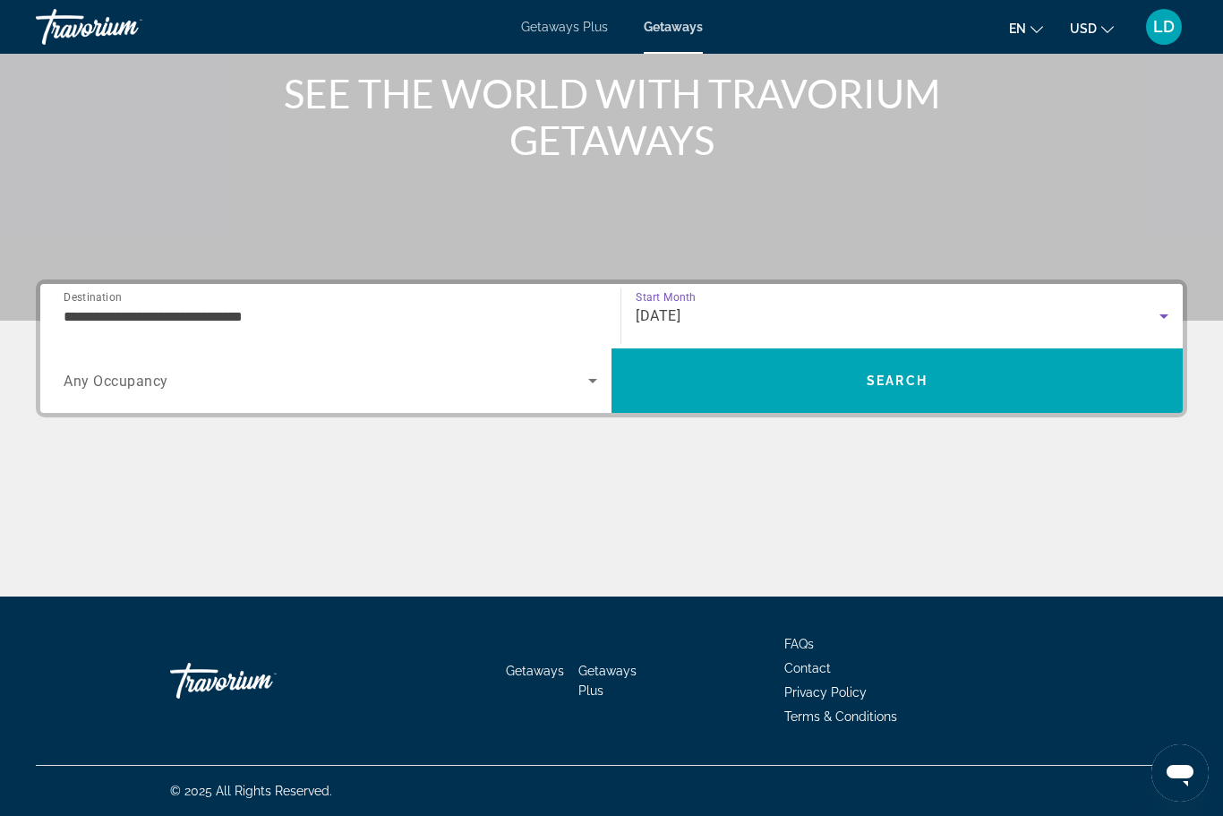
click at [525, 388] on span "Search widget" at bounding box center [326, 380] width 525 height 21
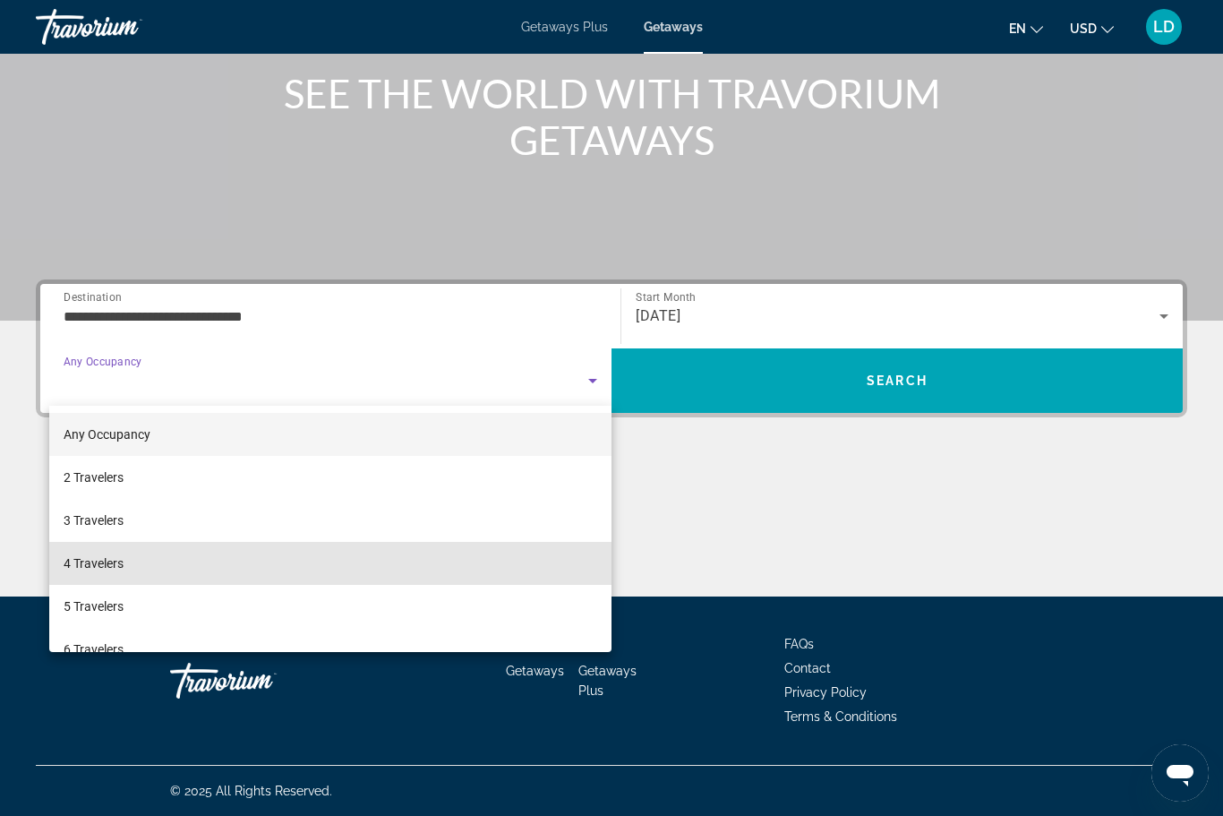
click at [90, 565] on span "4 Travelers" at bounding box center [94, 562] width 60 height 21
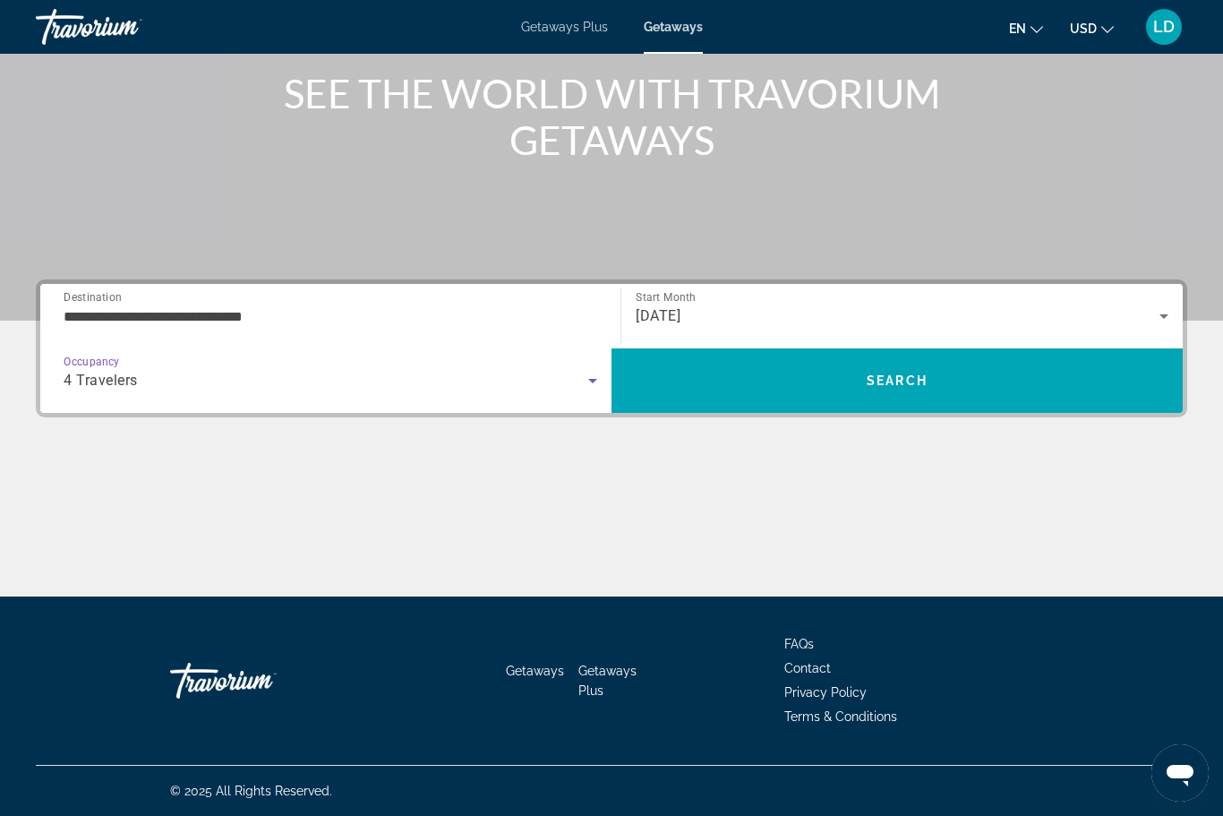
click at [818, 388] on span "Search" at bounding box center [897, 380] width 571 height 43
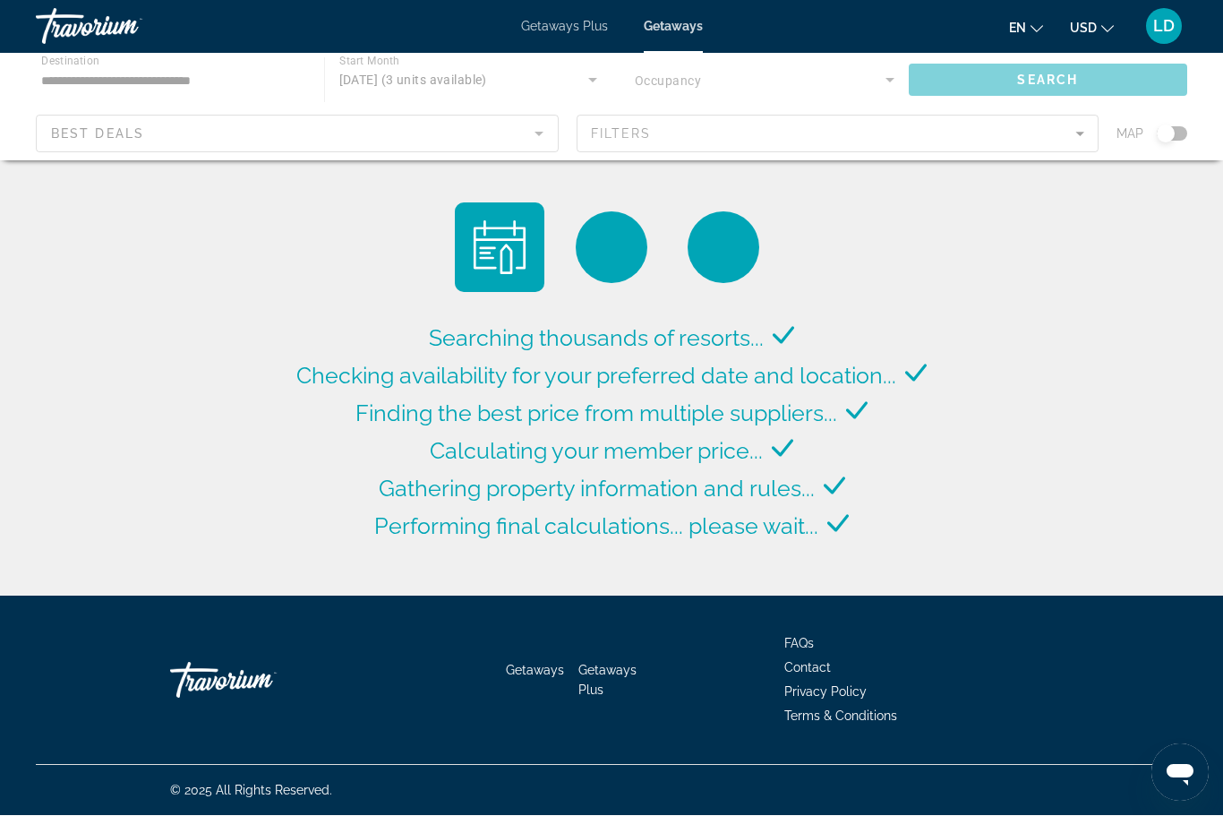
scroll to position [60, 0]
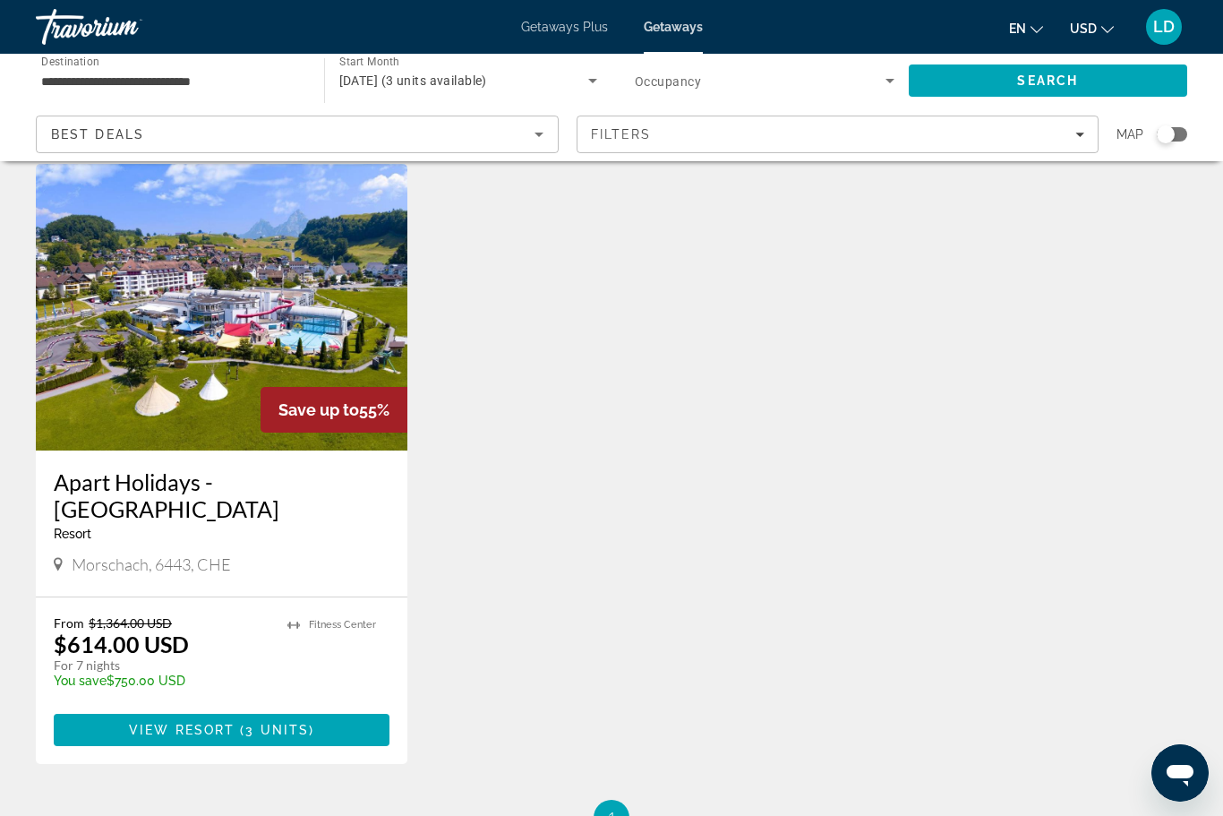
click at [226, 416] on img "Main content" at bounding box center [222, 307] width 372 height 287
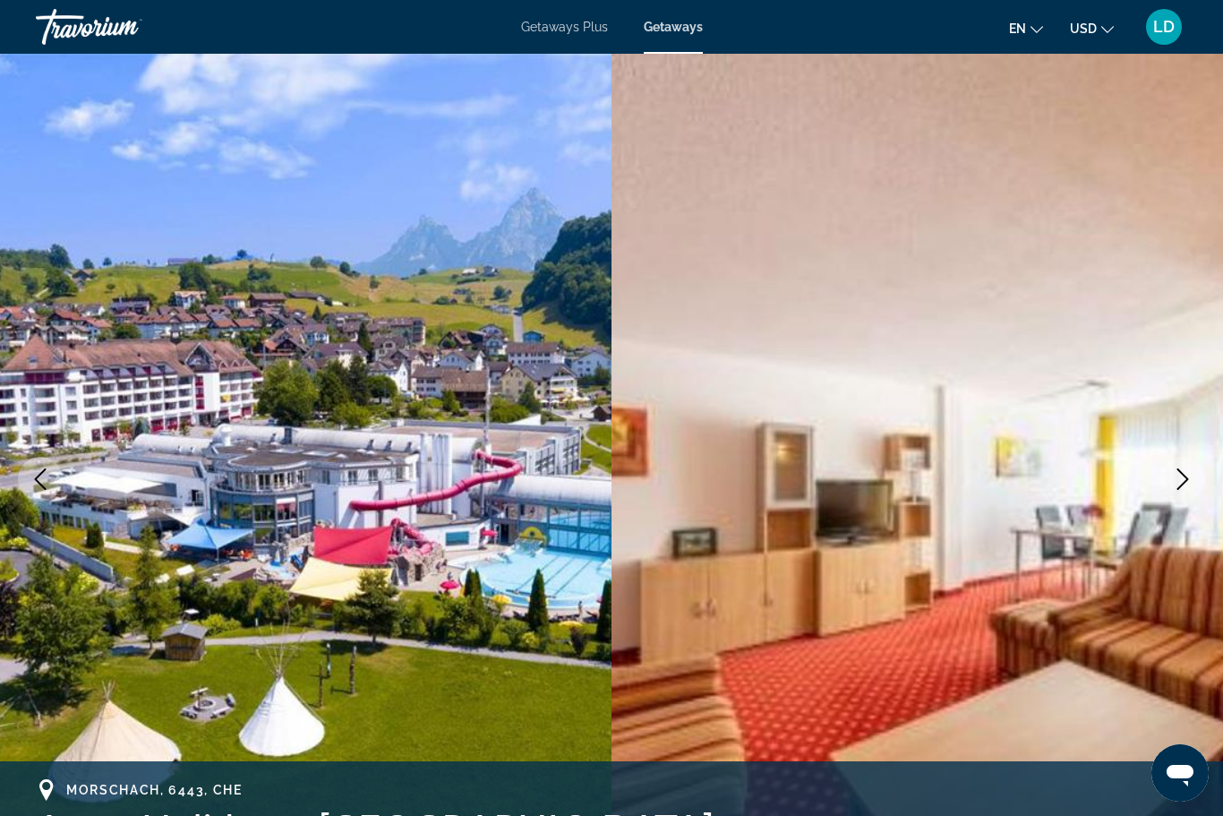
click at [1184, 482] on icon "Next image" at bounding box center [1182, 478] width 21 height 21
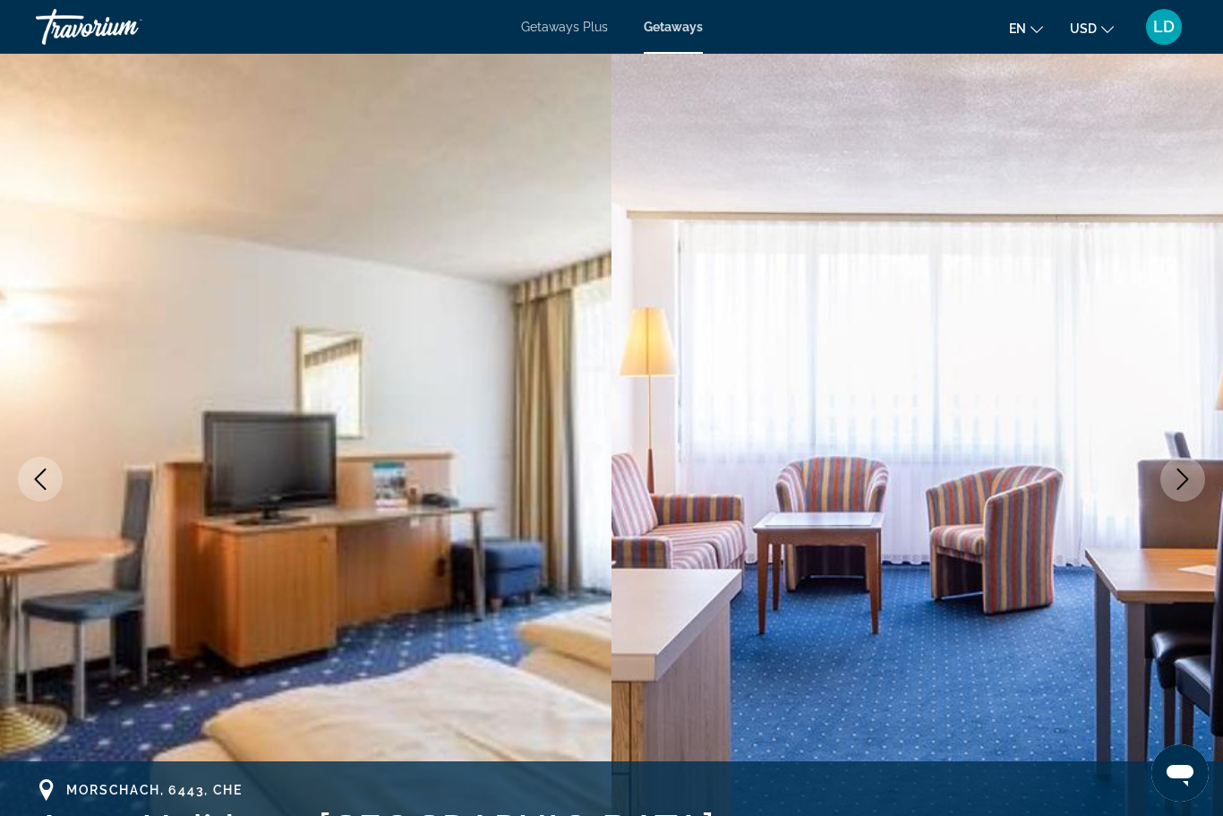
click at [1179, 481] on icon "Next image" at bounding box center [1182, 478] width 21 height 21
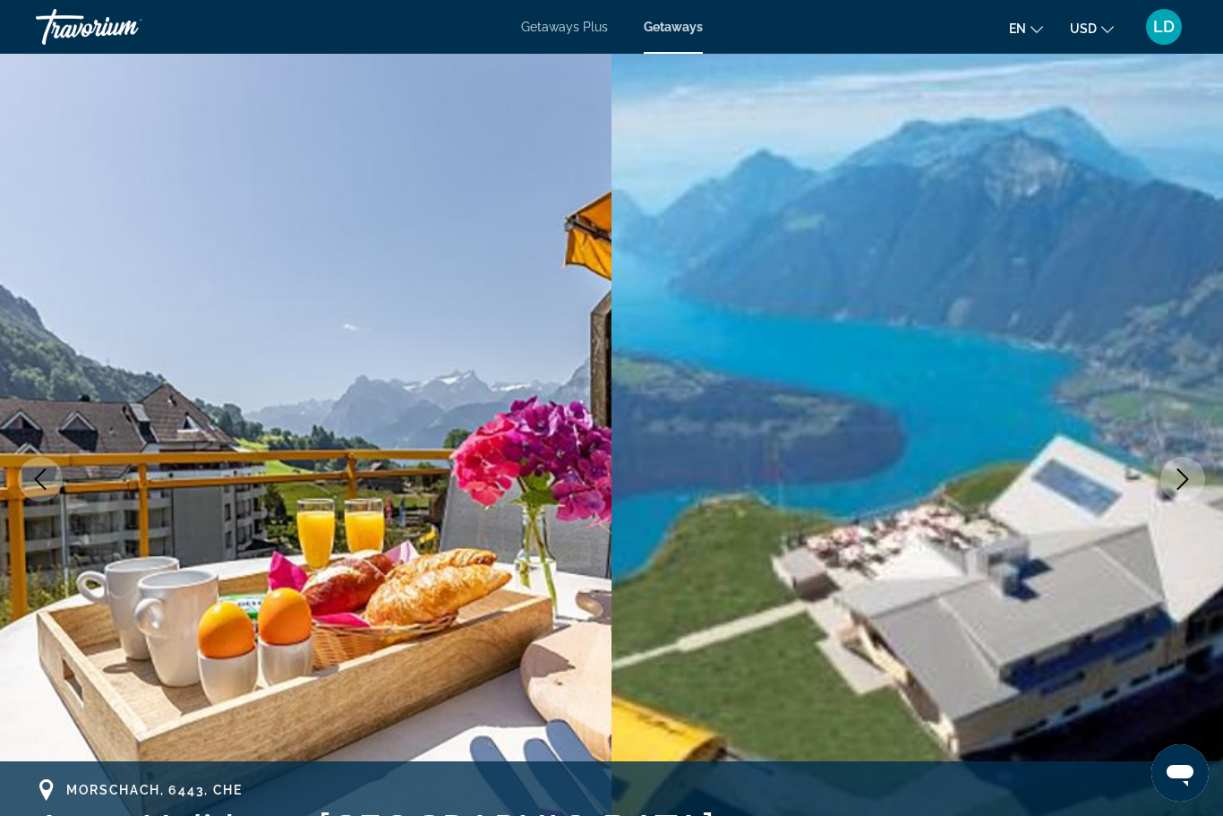
click at [1183, 480] on icon "Next image" at bounding box center [1182, 478] width 21 height 21
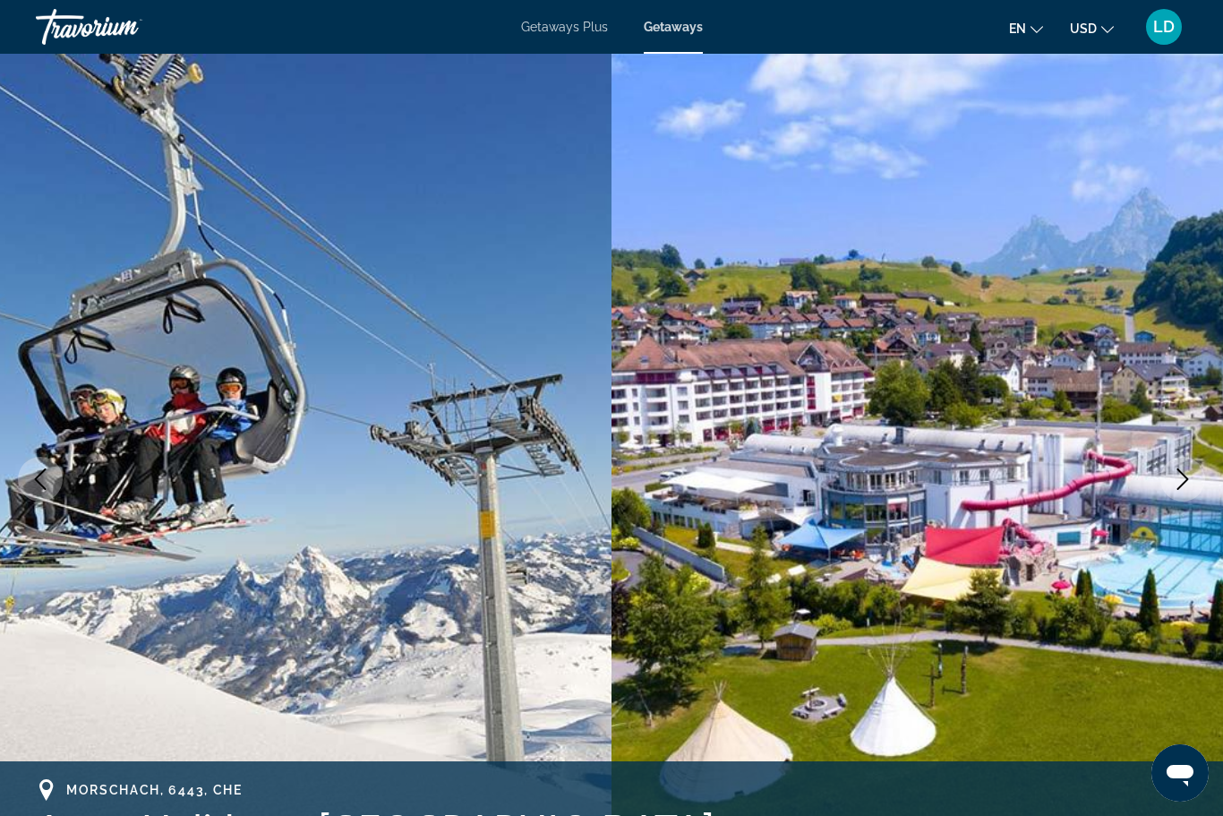
click at [1186, 483] on icon "Next image" at bounding box center [1182, 478] width 21 height 21
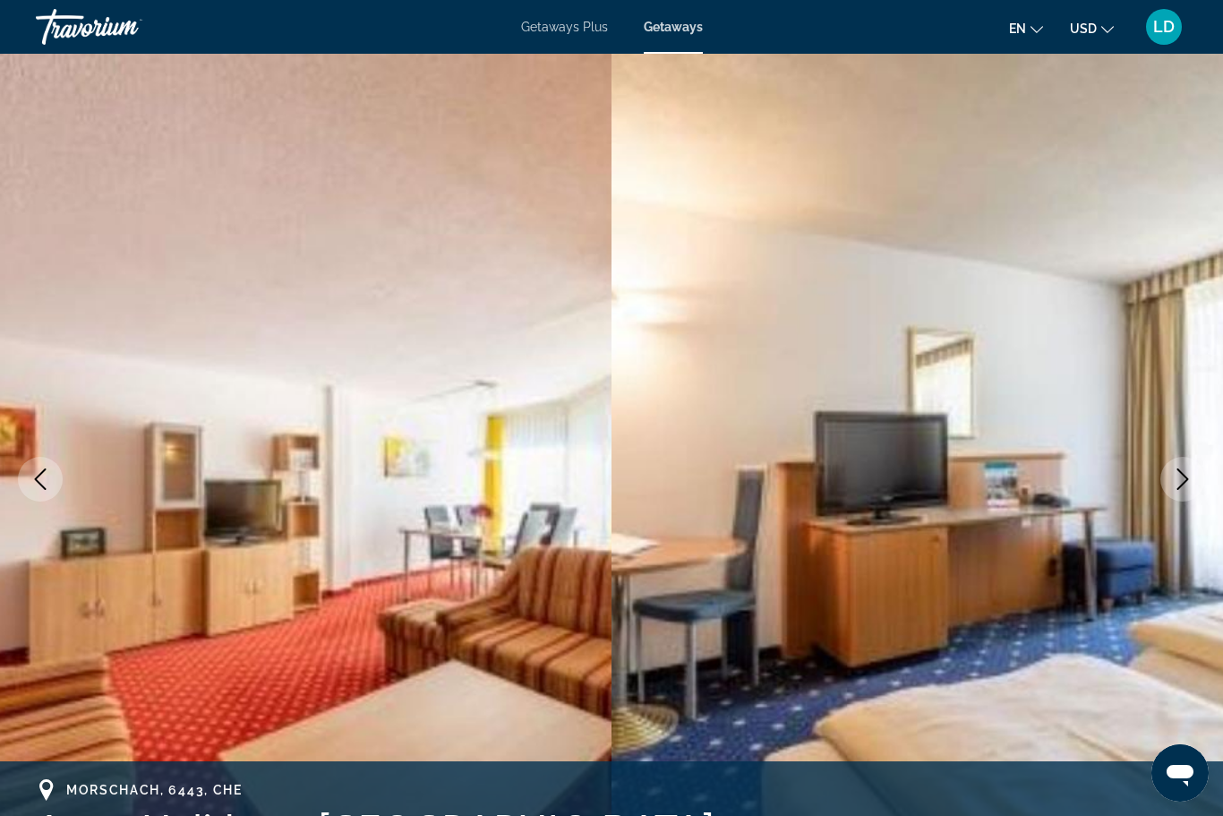
click at [1177, 484] on icon "Next image" at bounding box center [1182, 478] width 21 height 21
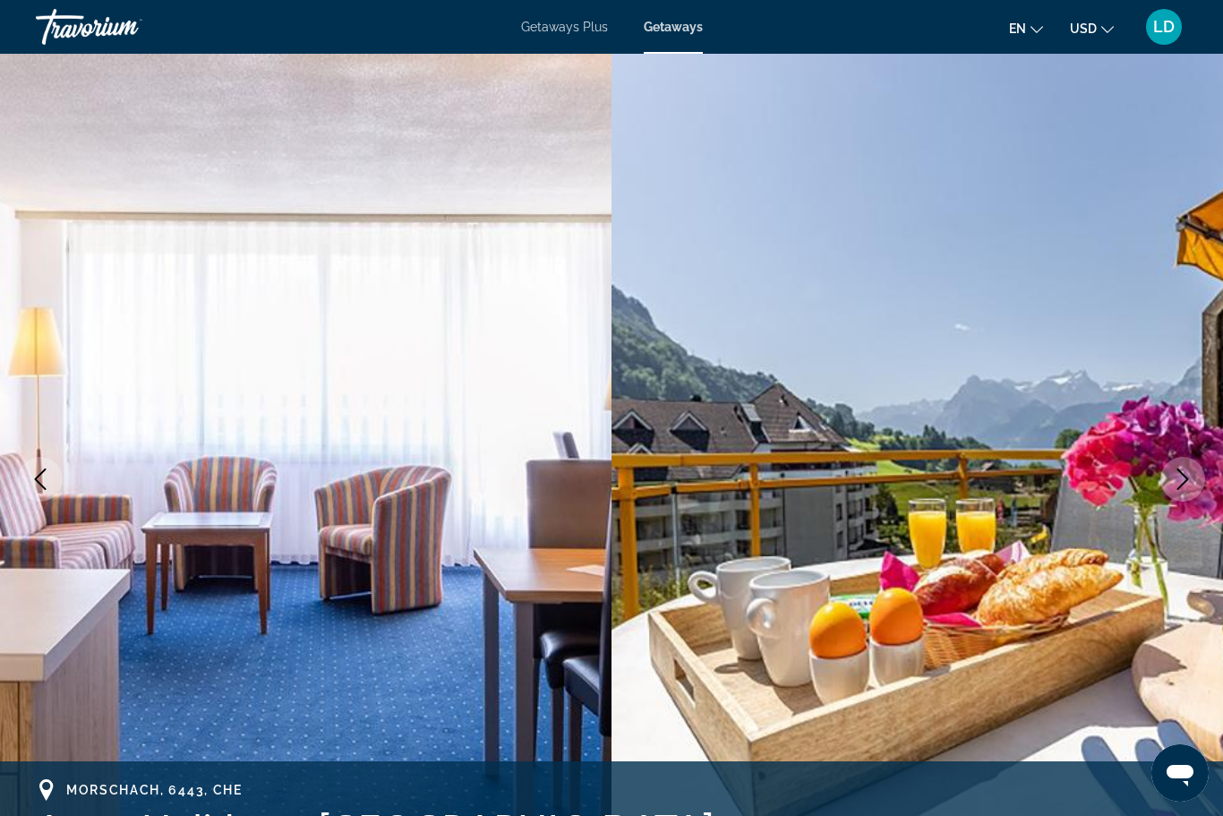
click at [1177, 484] on icon "Next image" at bounding box center [1182, 478] width 21 height 21
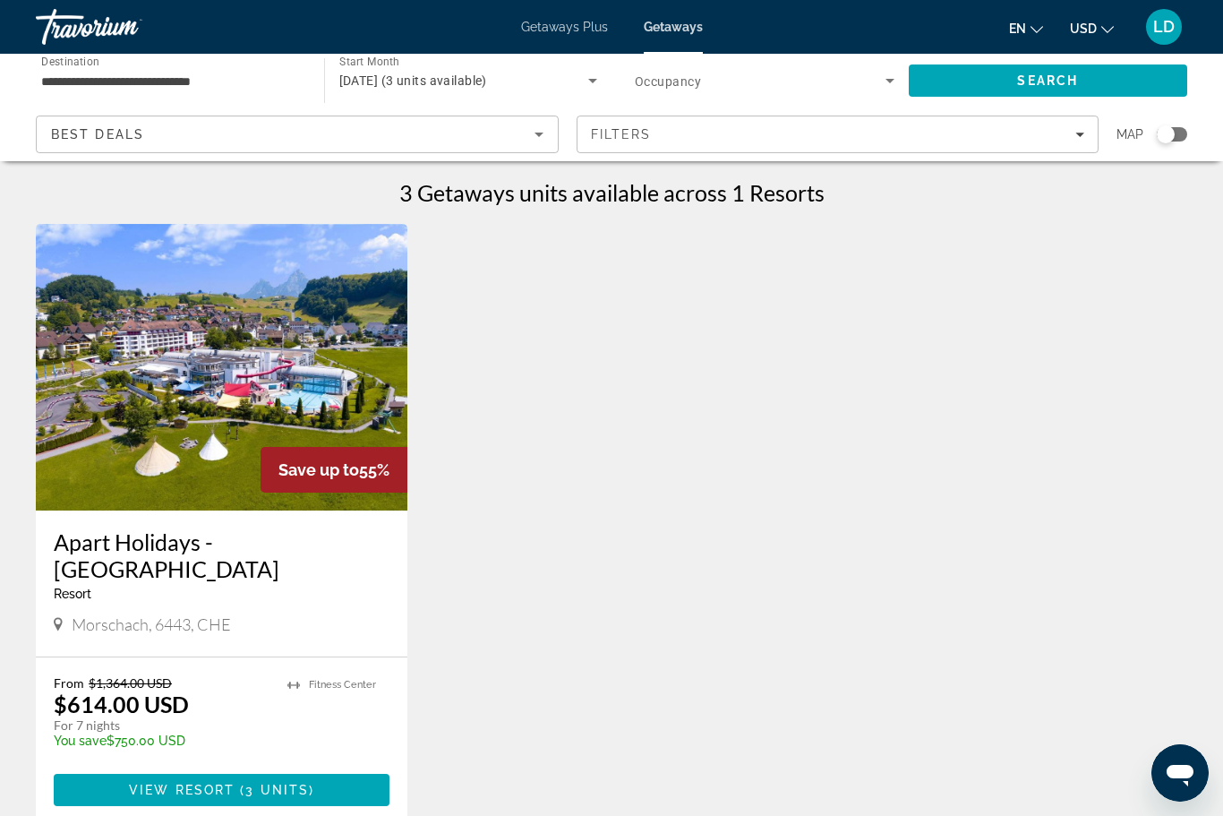
click at [107, 475] on img "Main content" at bounding box center [222, 367] width 372 height 287
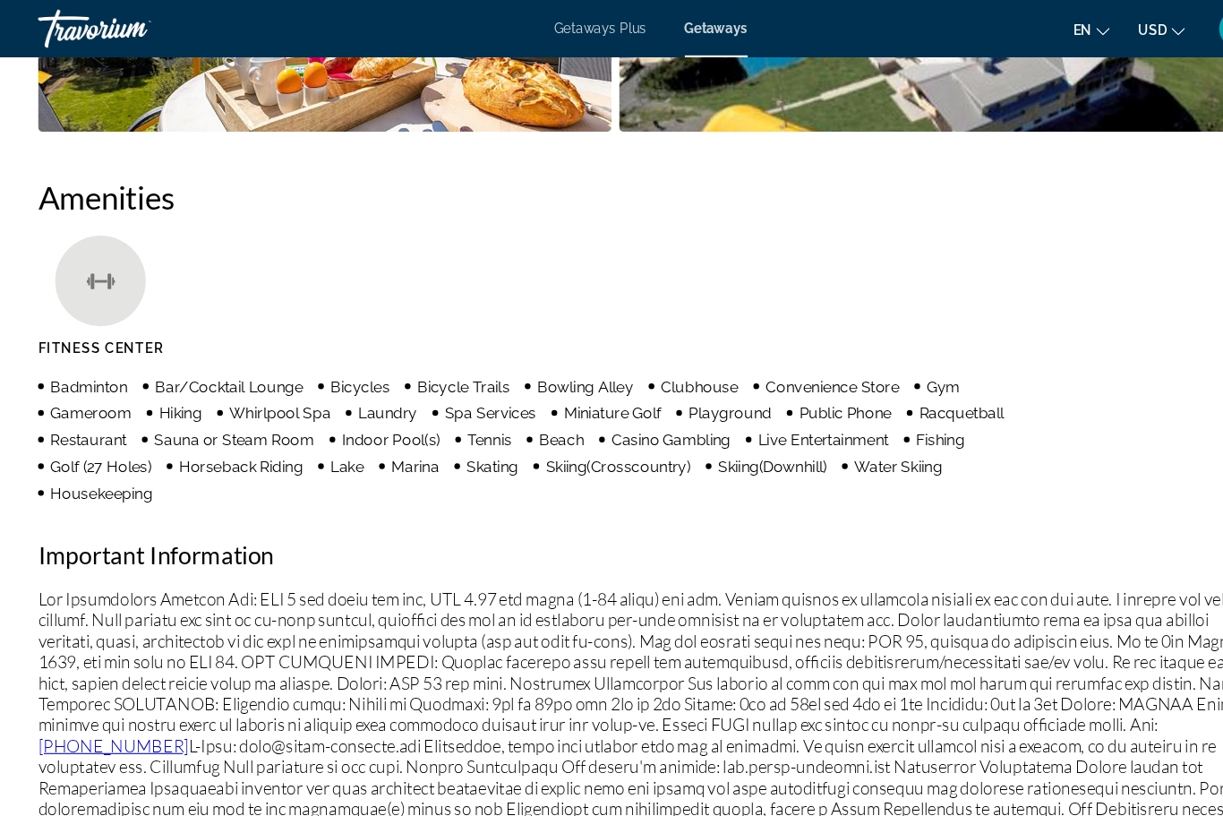
scroll to position [1597, 0]
